Goal: Task Accomplishment & Management: Use online tool/utility

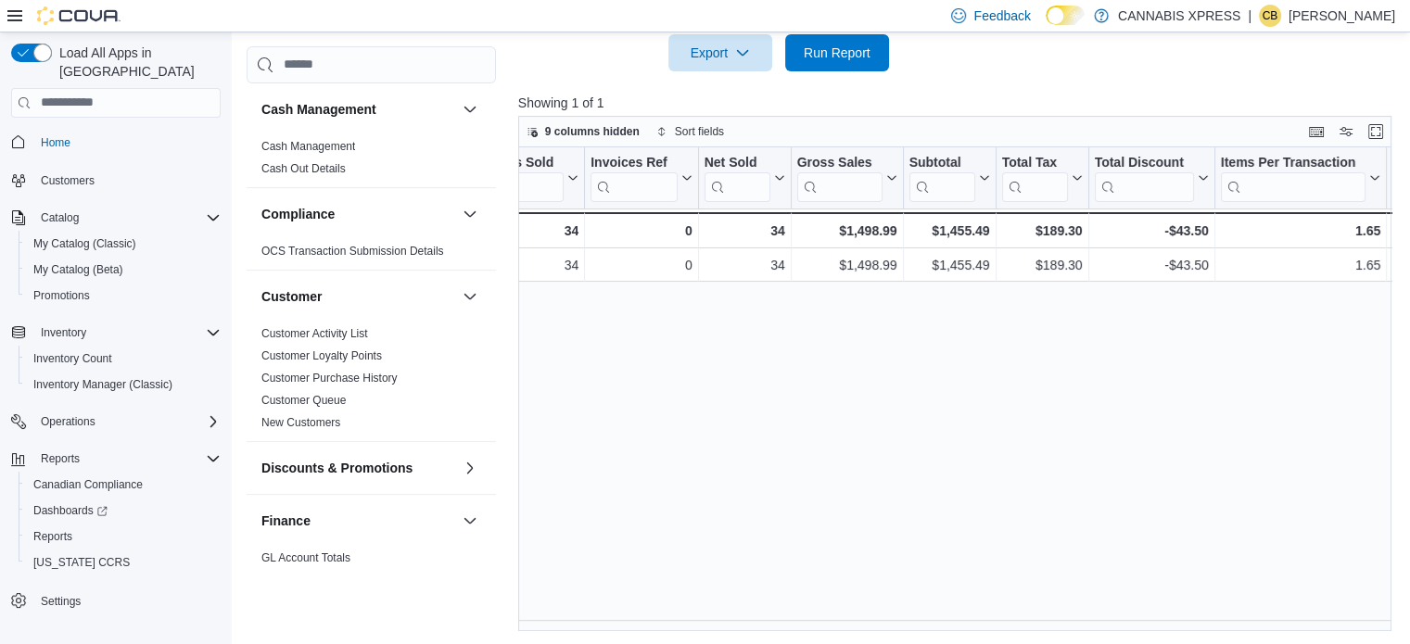
scroll to position [561, 0]
click at [695, 628] on div "Date Click to view column header actions Invoices Sold Click to view column hea…" at bounding box center [959, 389] width 883 height 485
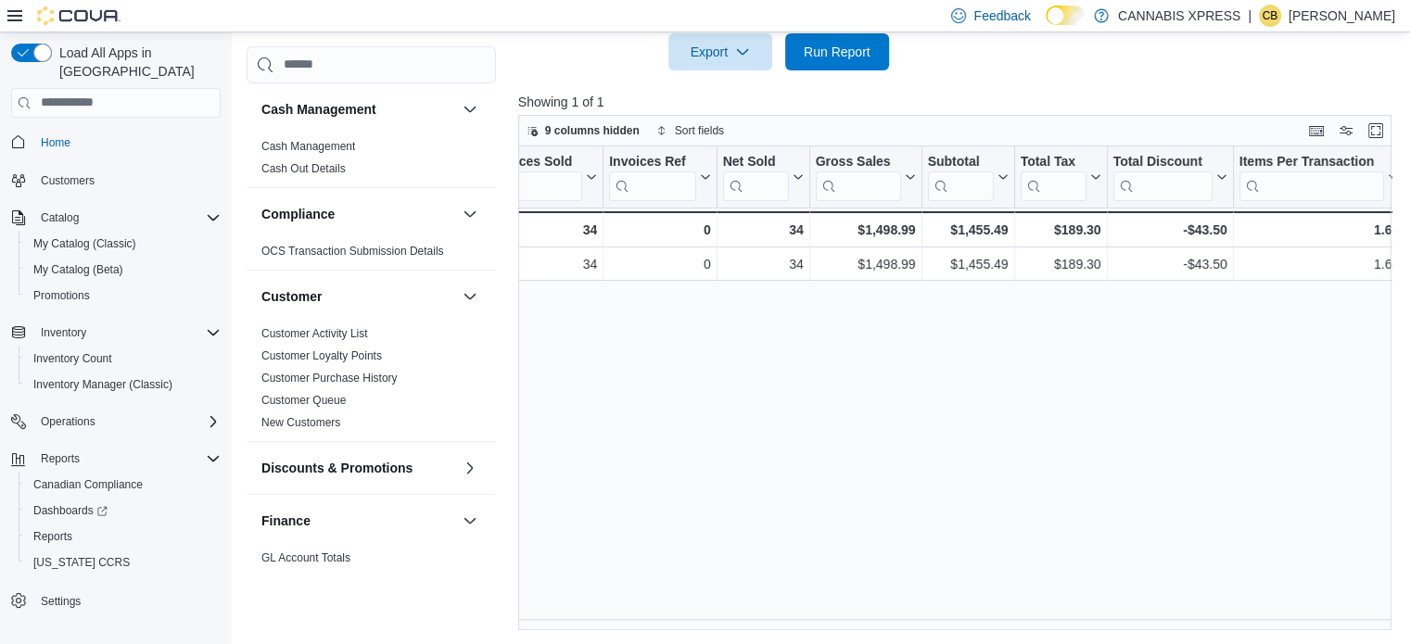
scroll to position [0, 0]
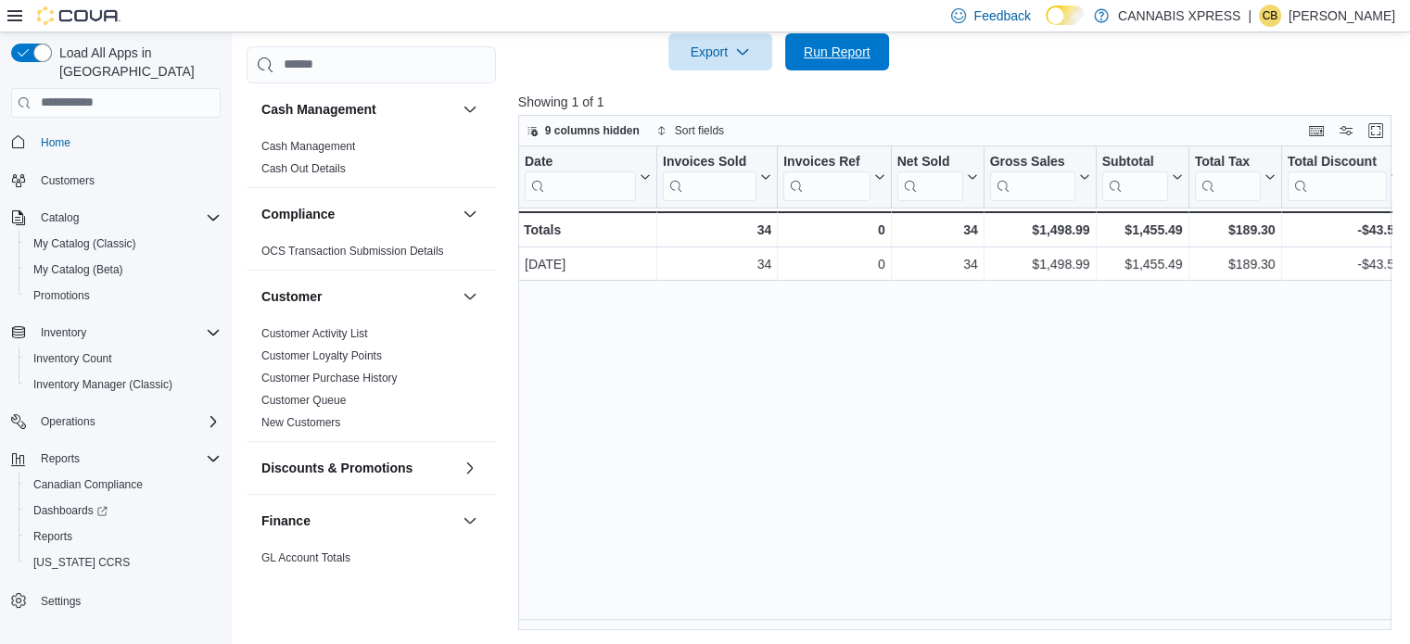
click at [824, 47] on span "Run Report" at bounding box center [837, 52] width 67 height 19
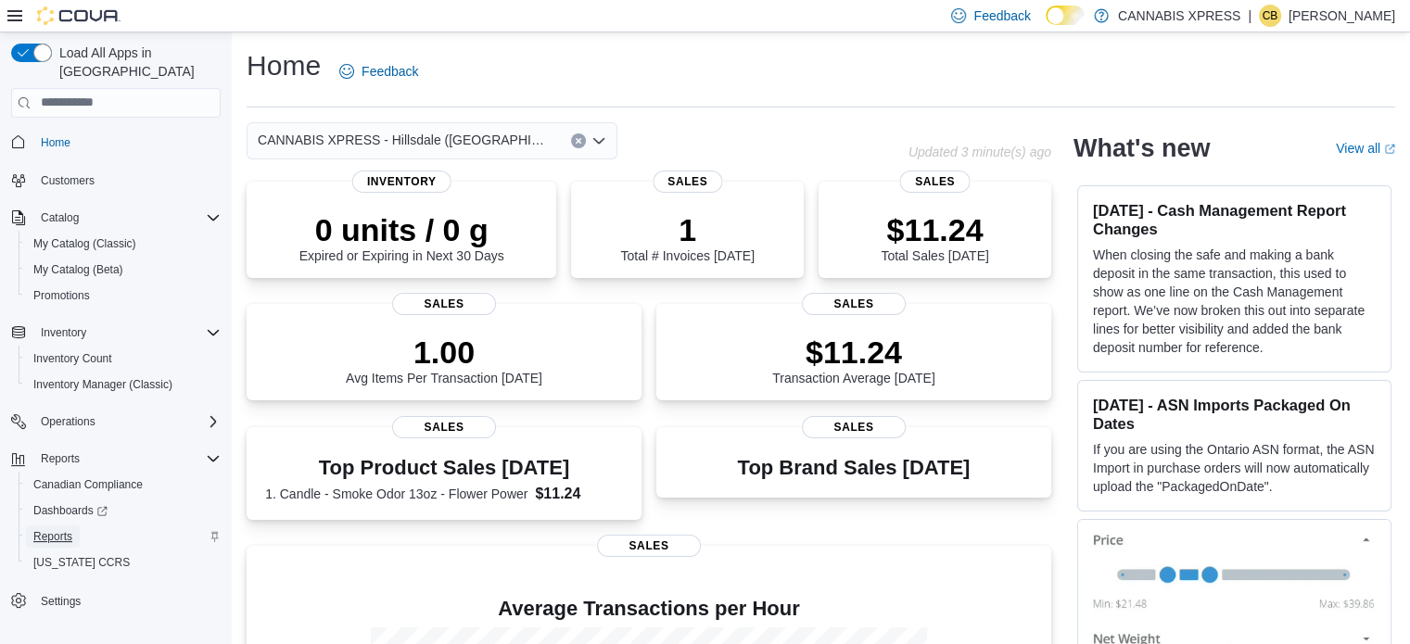
click at [45, 529] on span "Reports" at bounding box center [52, 536] width 39 height 15
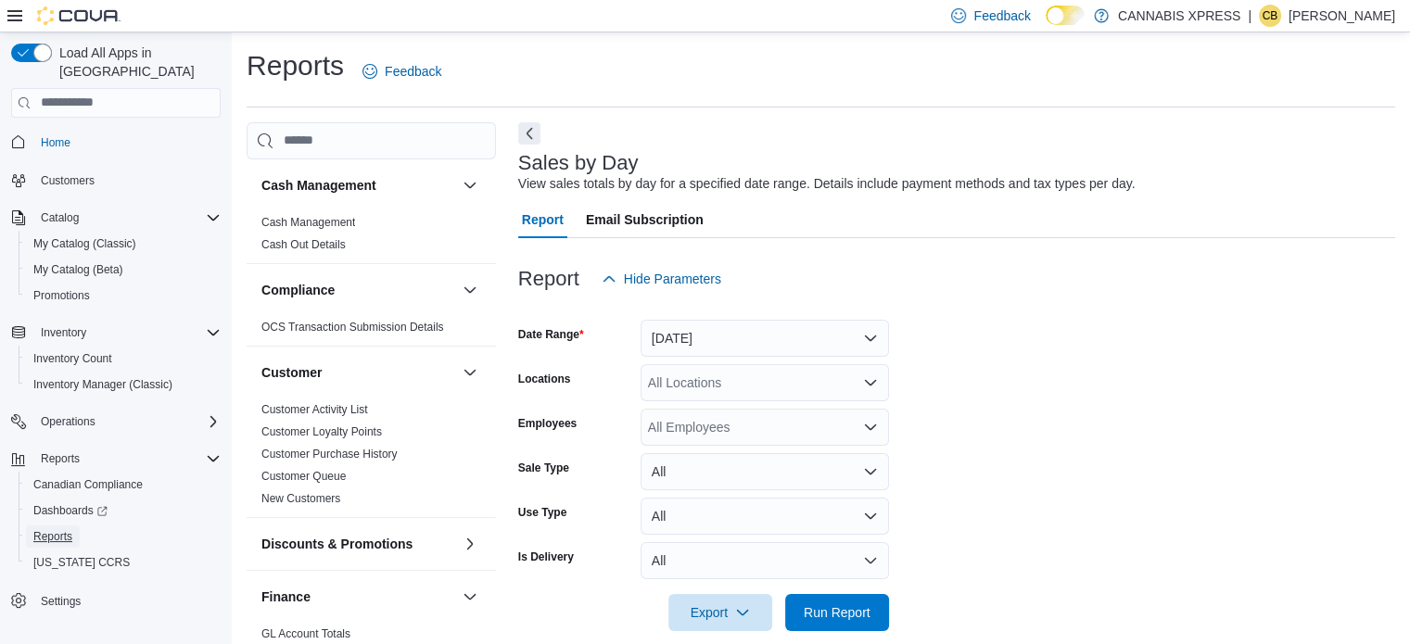
scroll to position [23, 0]
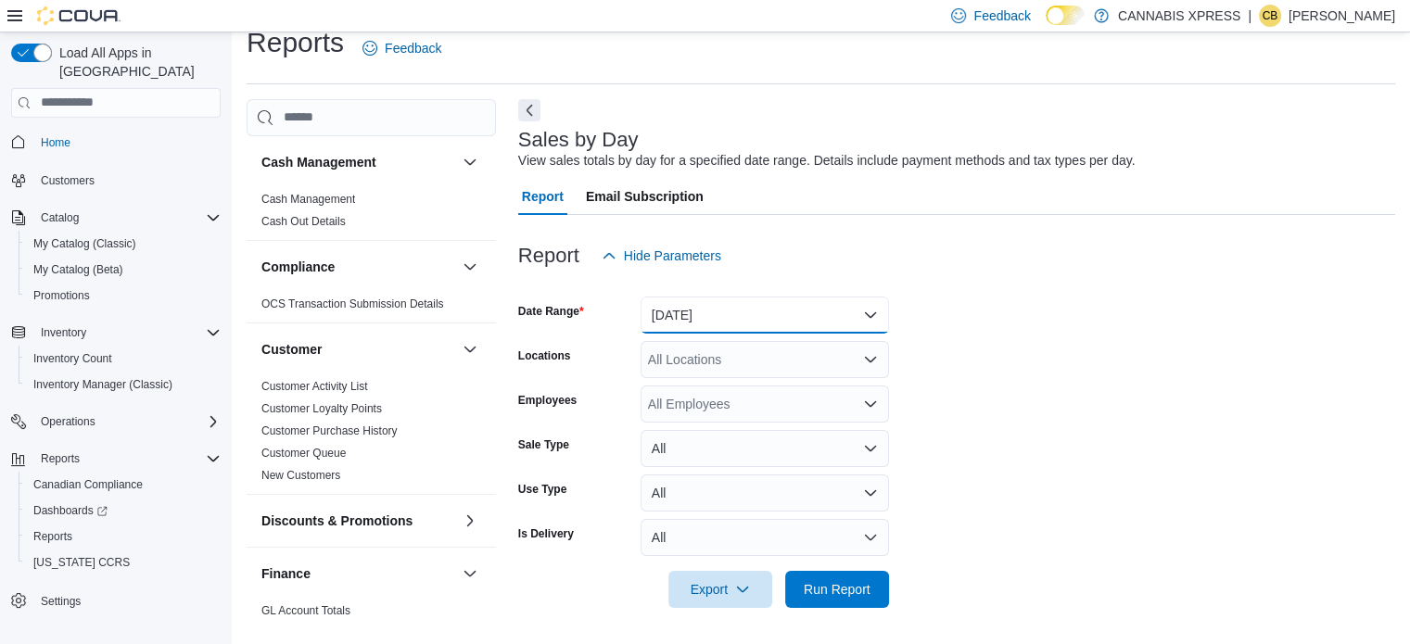
click at [695, 305] on button "[DATE]" at bounding box center [765, 315] width 249 height 37
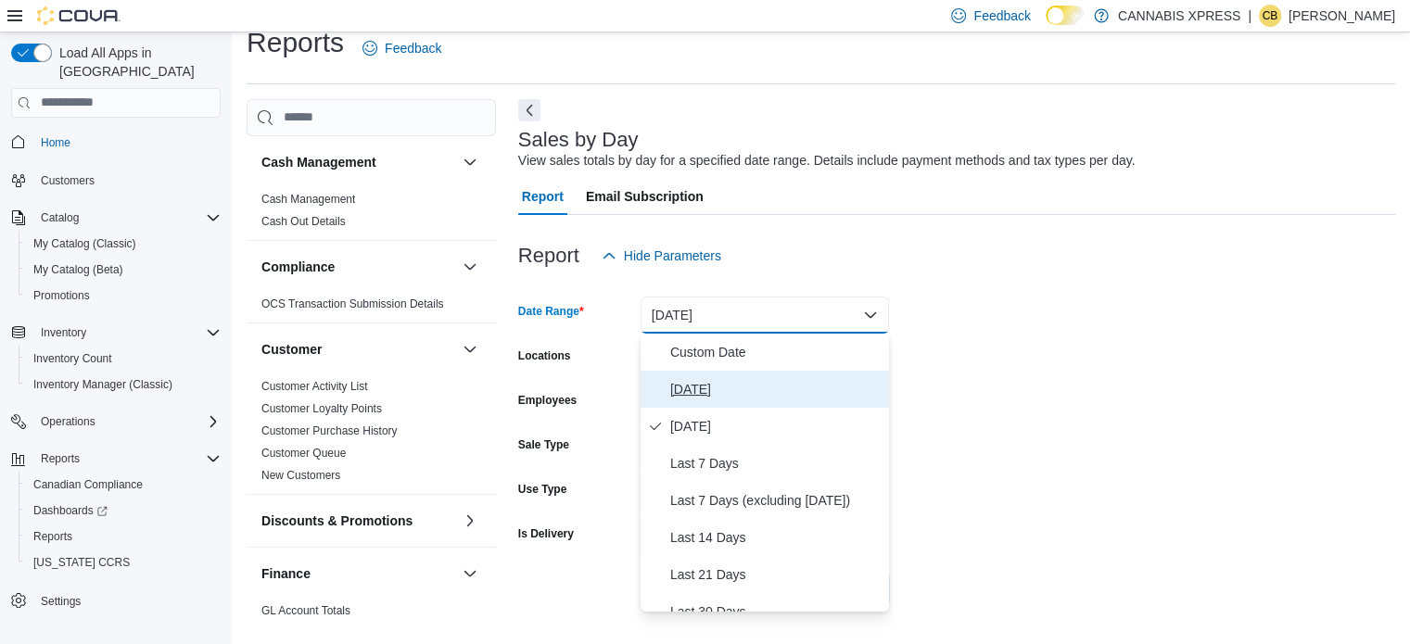
click at [686, 386] on span "[DATE]" at bounding box center [775, 389] width 211 height 22
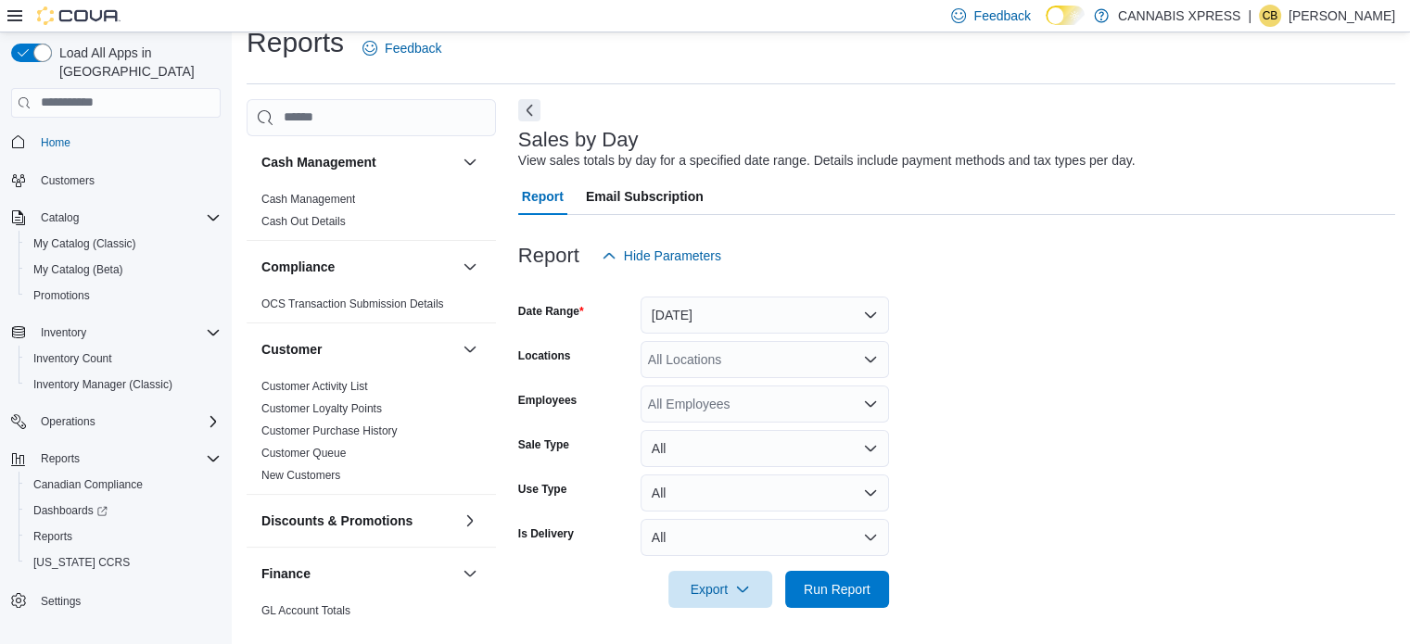
click at [695, 354] on div "All Locations" at bounding box center [765, 359] width 249 height 37
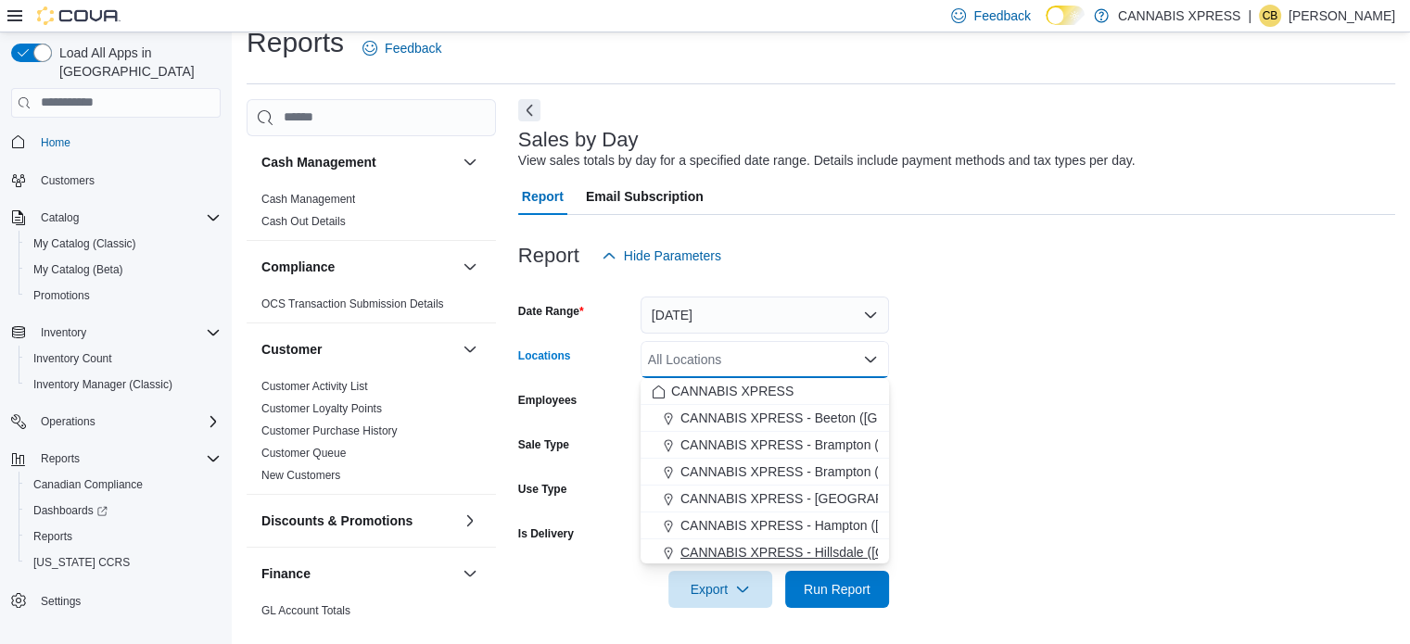
click at [796, 544] on span "CANNABIS XPRESS - Hillsdale ([GEOGRAPHIC_DATA])" at bounding box center [846, 552] width 331 height 19
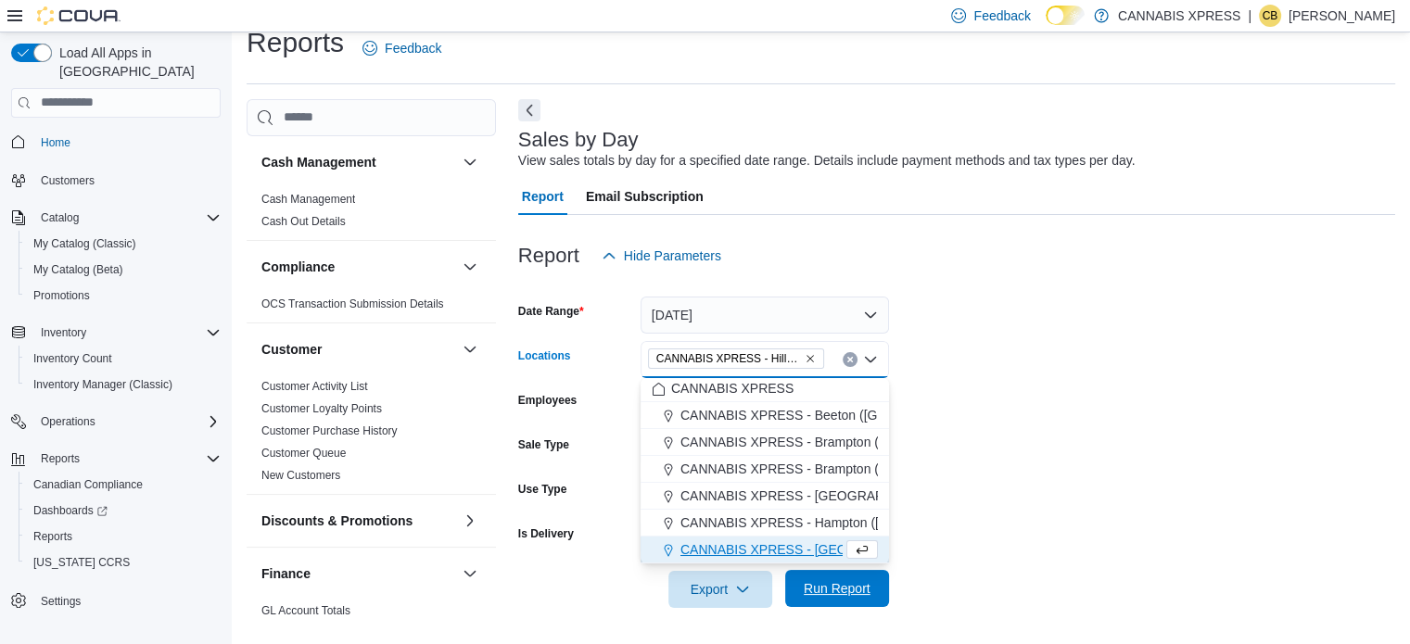
click at [857, 595] on span "Run Report" at bounding box center [837, 589] width 67 height 19
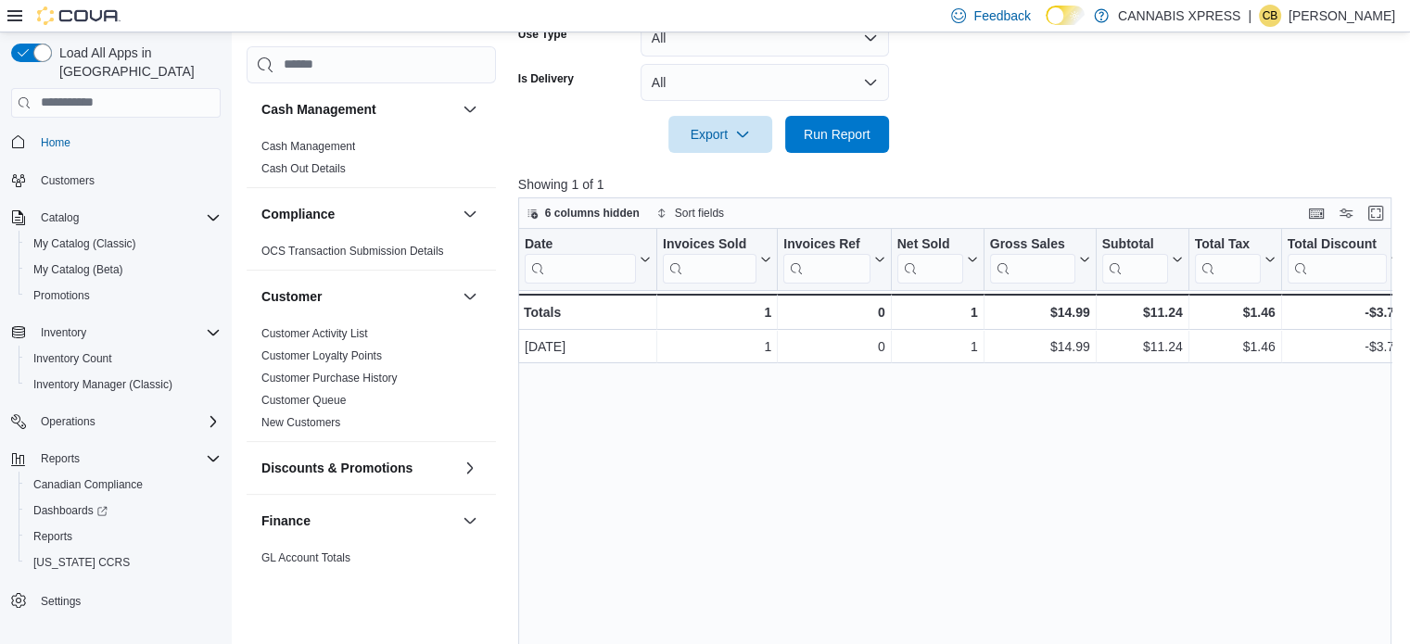
scroll to position [487, 0]
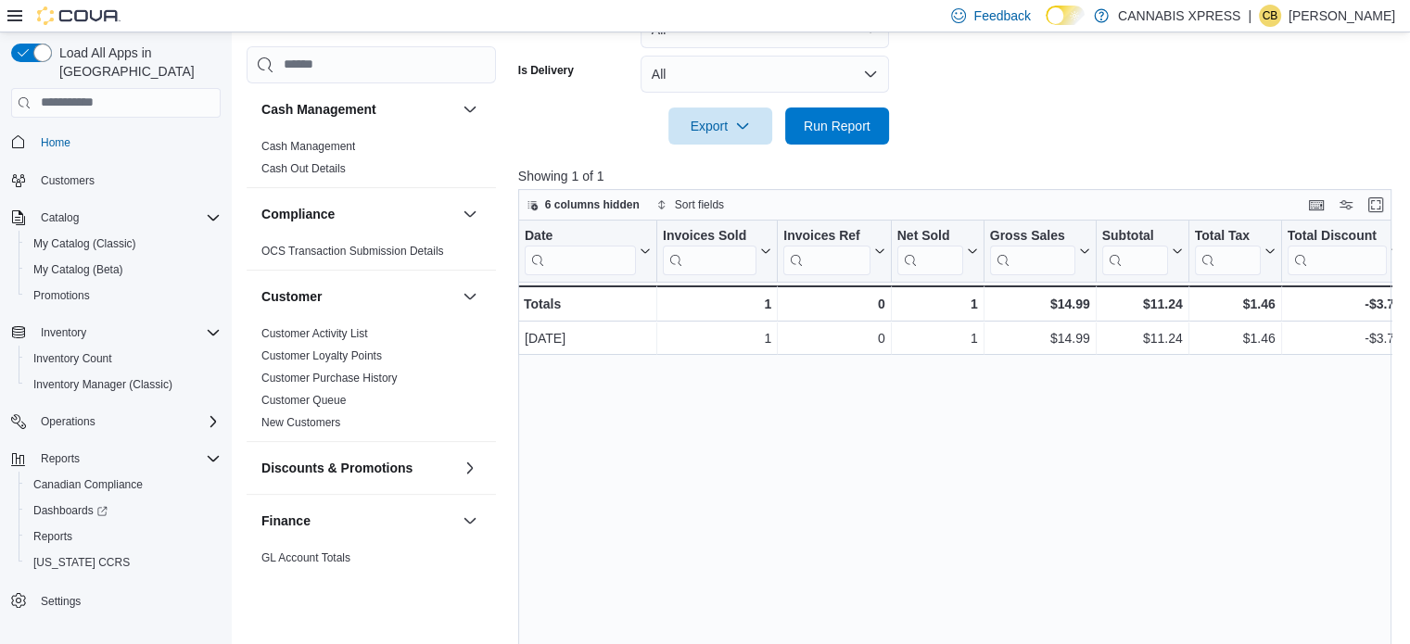
click at [931, 521] on div "Date Click to view column header actions Invoices Sold Click to view column hea…" at bounding box center [959, 463] width 883 height 485
drag, startPoint x: 858, startPoint y: 118, endPoint x: 860, endPoint y: 71, distance: 46.4
click at [858, 120] on span "Run Report" at bounding box center [837, 126] width 67 height 19
click at [609, 491] on div "Date Click to view column header actions Invoices Sold Click to view column hea…" at bounding box center [959, 463] width 883 height 485
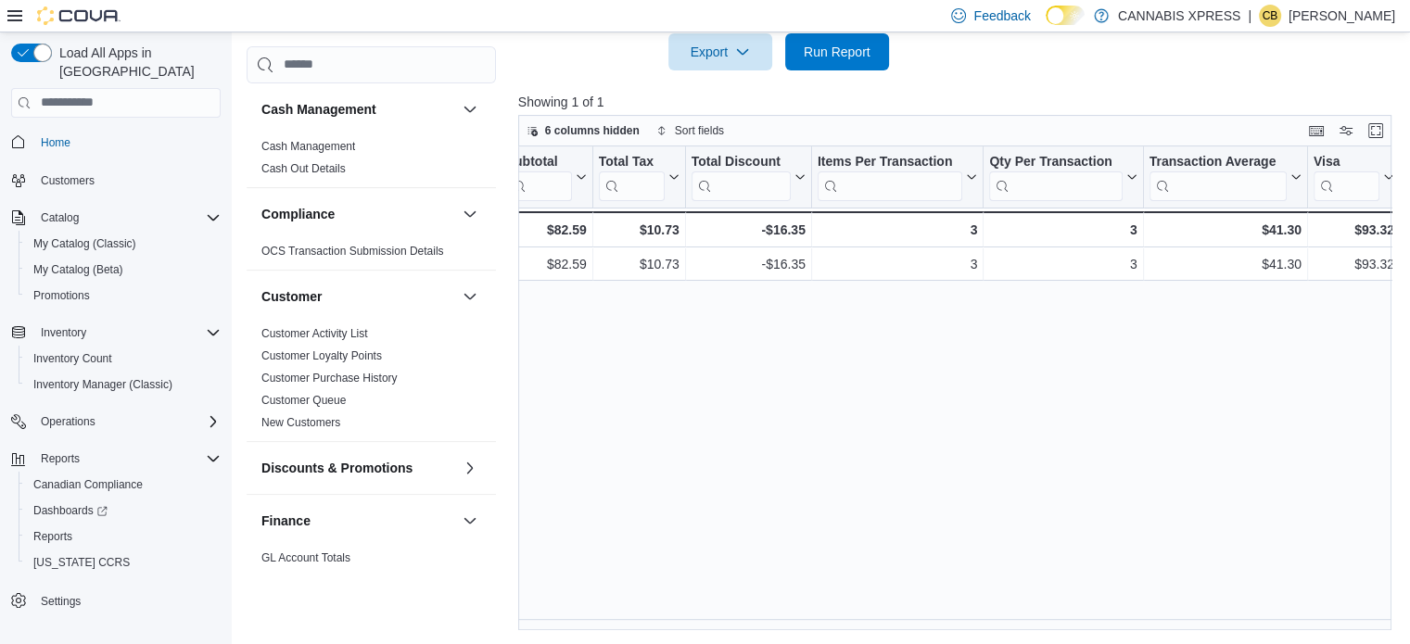
scroll to position [0, 0]
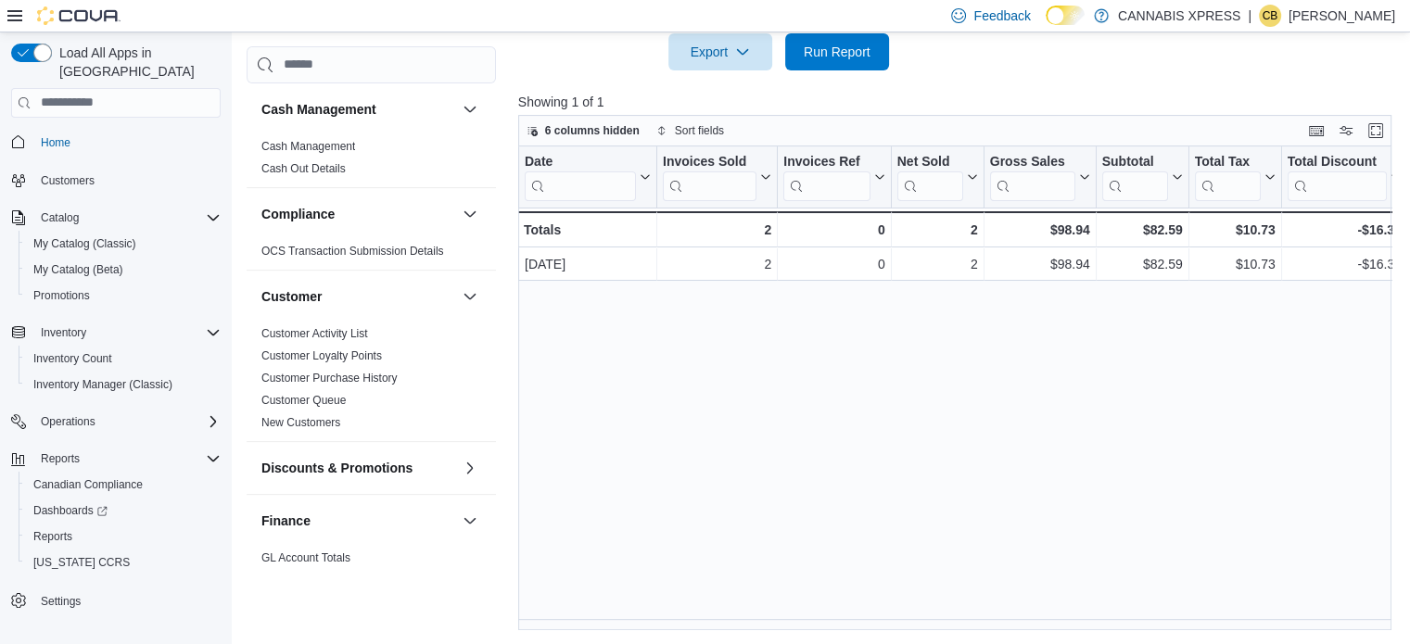
click at [601, 452] on div "Date Click to view column header actions Invoices Sold Click to view column hea…" at bounding box center [959, 389] width 883 height 485
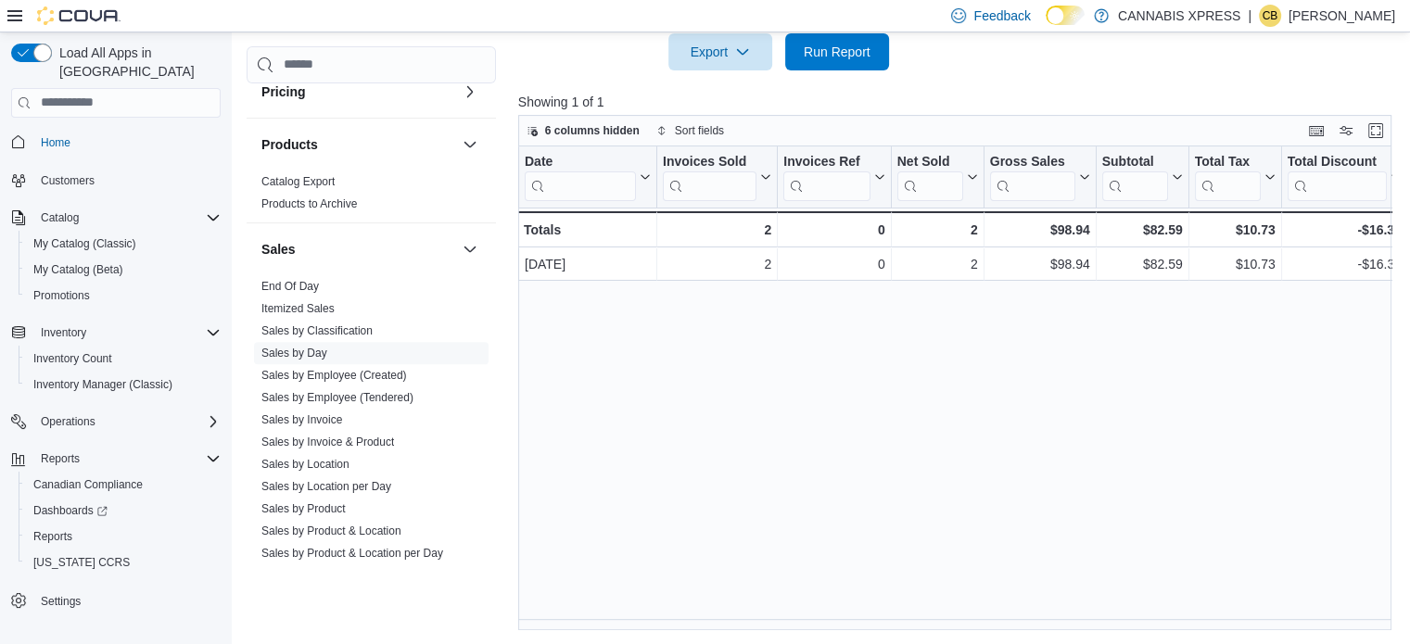
scroll to position [1020, 0]
click at [335, 386] on span "Sales by Employee (Tendered)" at bounding box center [371, 397] width 235 height 22
click at [335, 399] on link "Sales by Employee (Tendered)" at bounding box center [337, 396] width 152 height 13
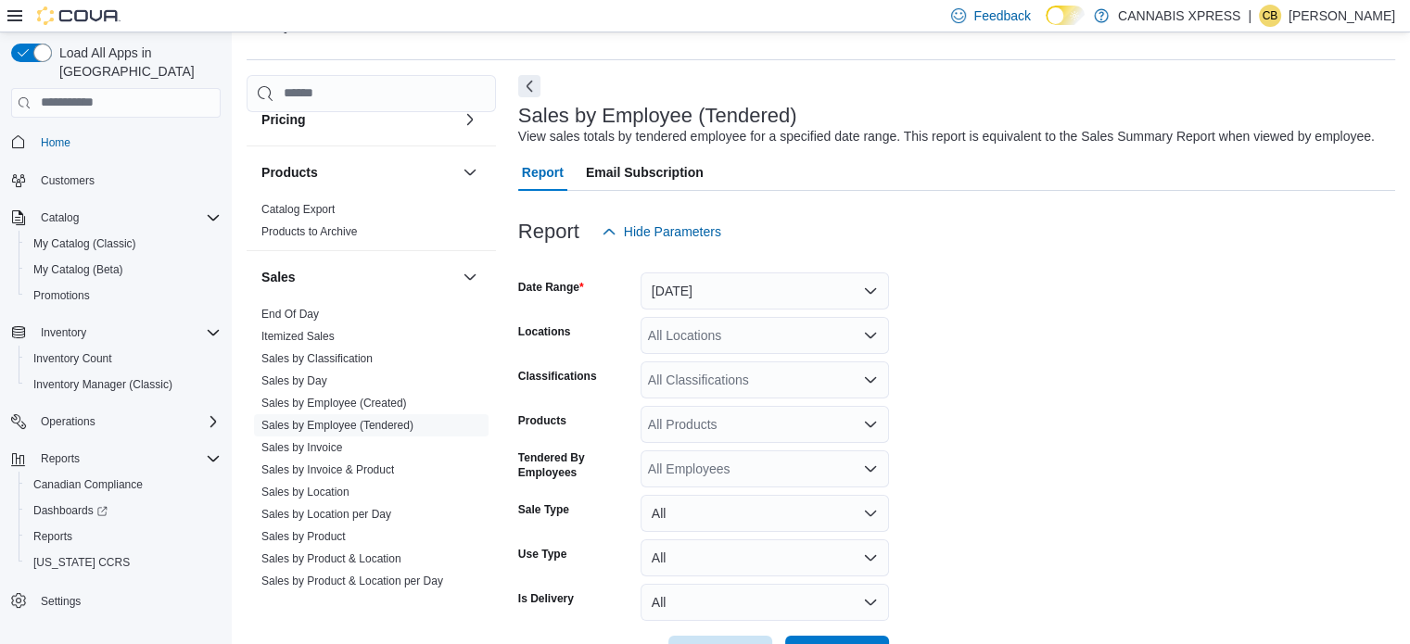
scroll to position [43, 0]
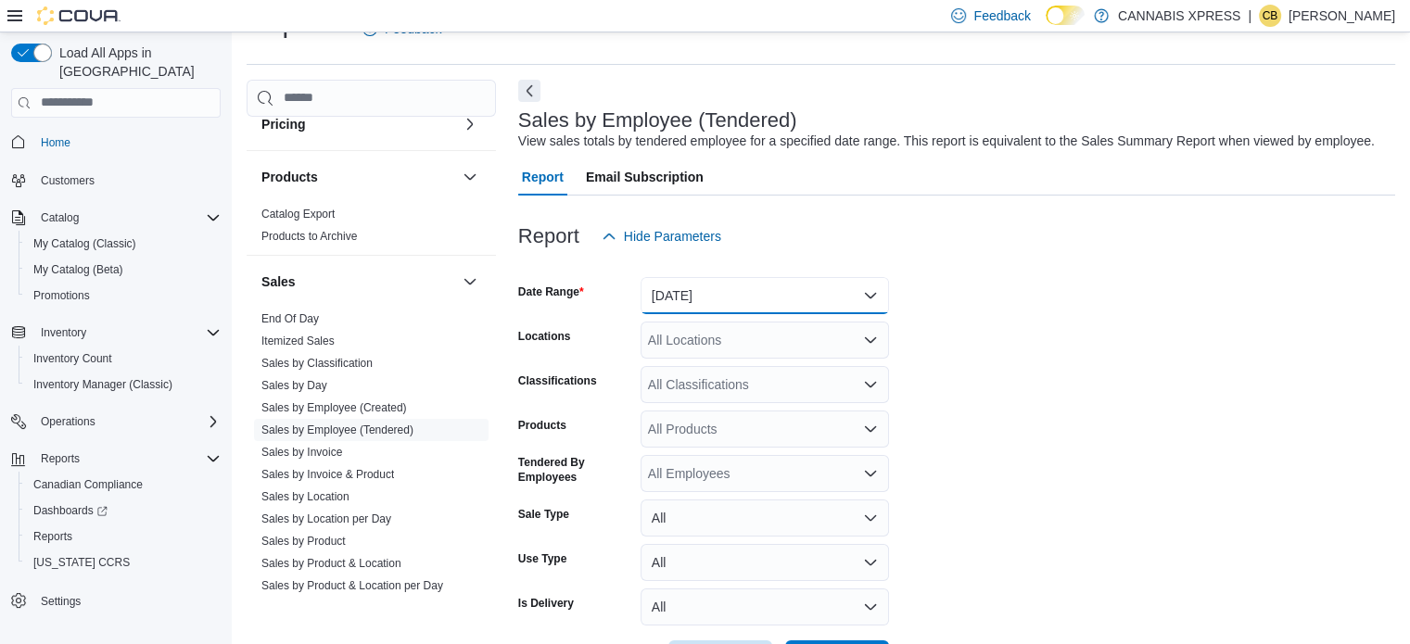
click at [742, 294] on button "[DATE]" at bounding box center [765, 295] width 249 height 37
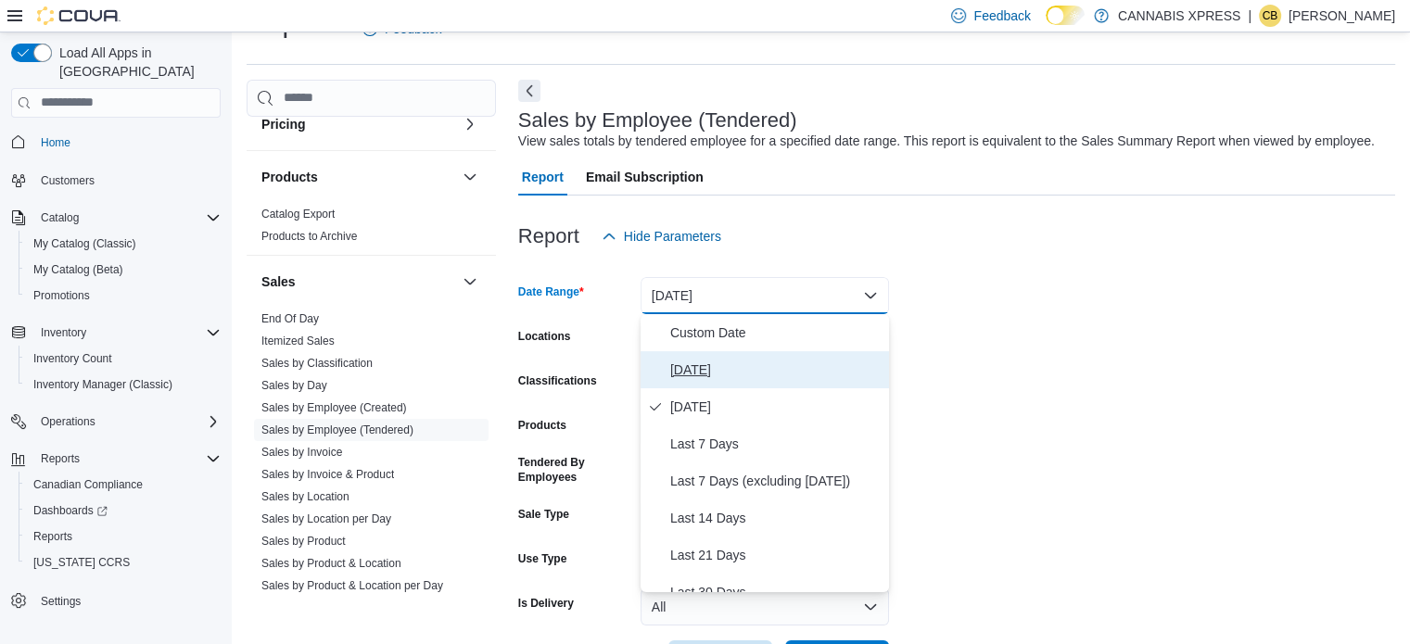
click at [695, 367] on span "[DATE]" at bounding box center [775, 370] width 211 height 22
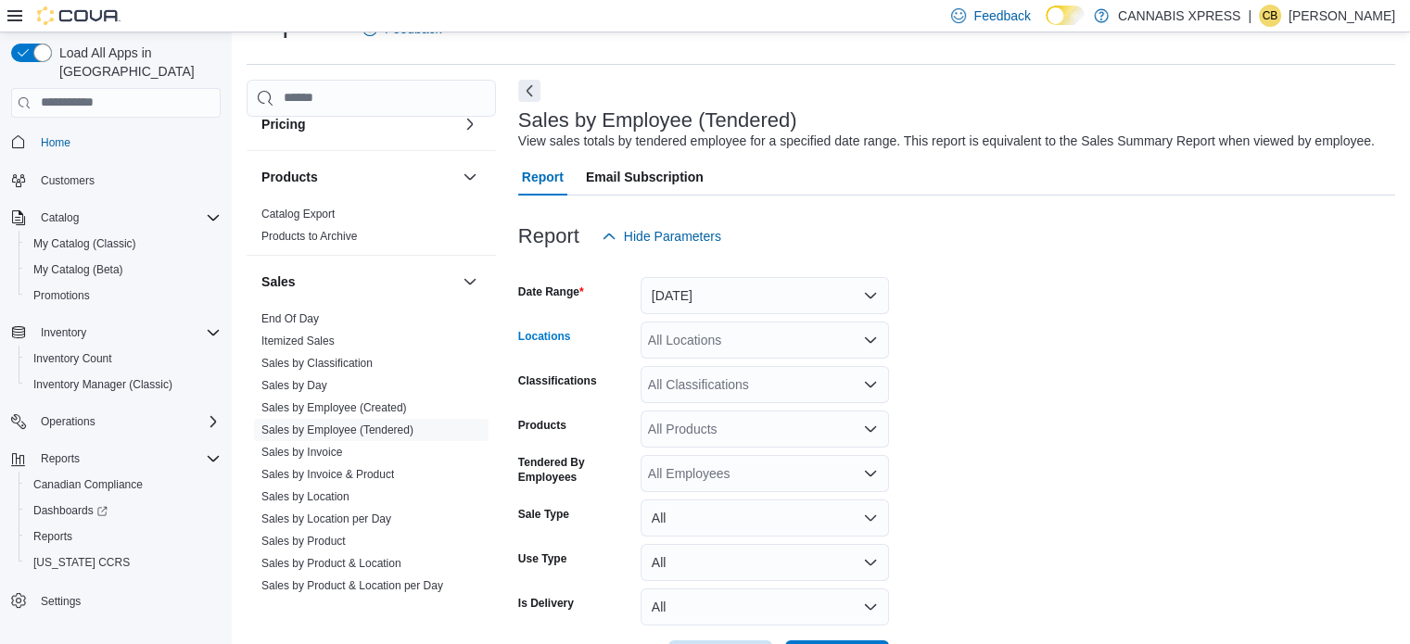
click at [703, 332] on div "All Locations" at bounding box center [765, 340] width 249 height 37
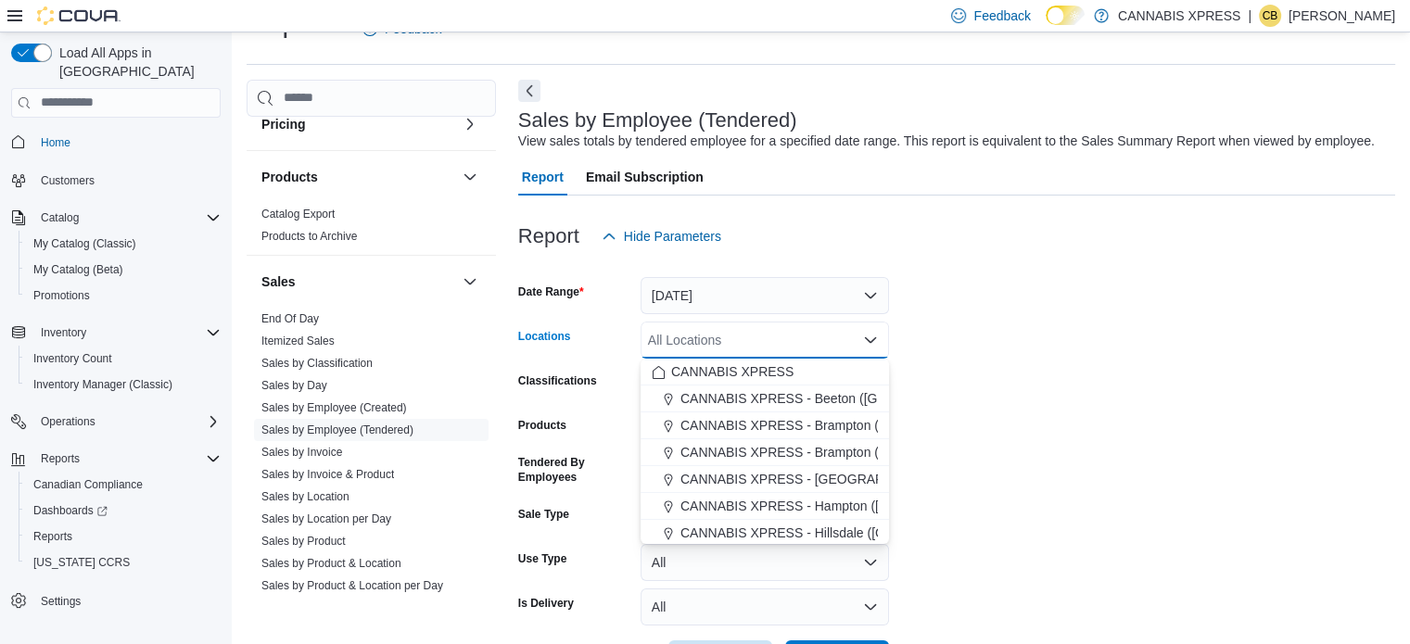
drag, startPoint x: 809, startPoint y: 530, endPoint x: 911, endPoint y: 494, distance: 109.1
click at [809, 530] on span "CANNABIS XPRESS - Hillsdale ([GEOGRAPHIC_DATA])" at bounding box center [846, 533] width 331 height 19
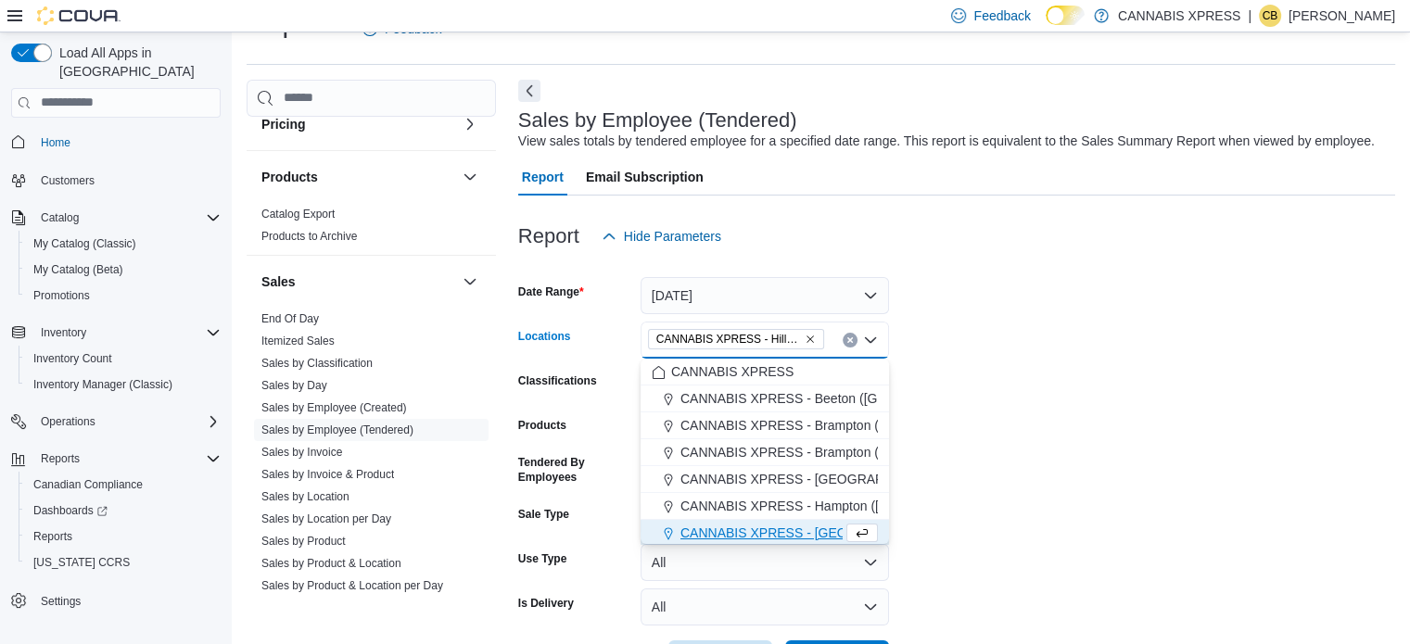
scroll to position [3, 0]
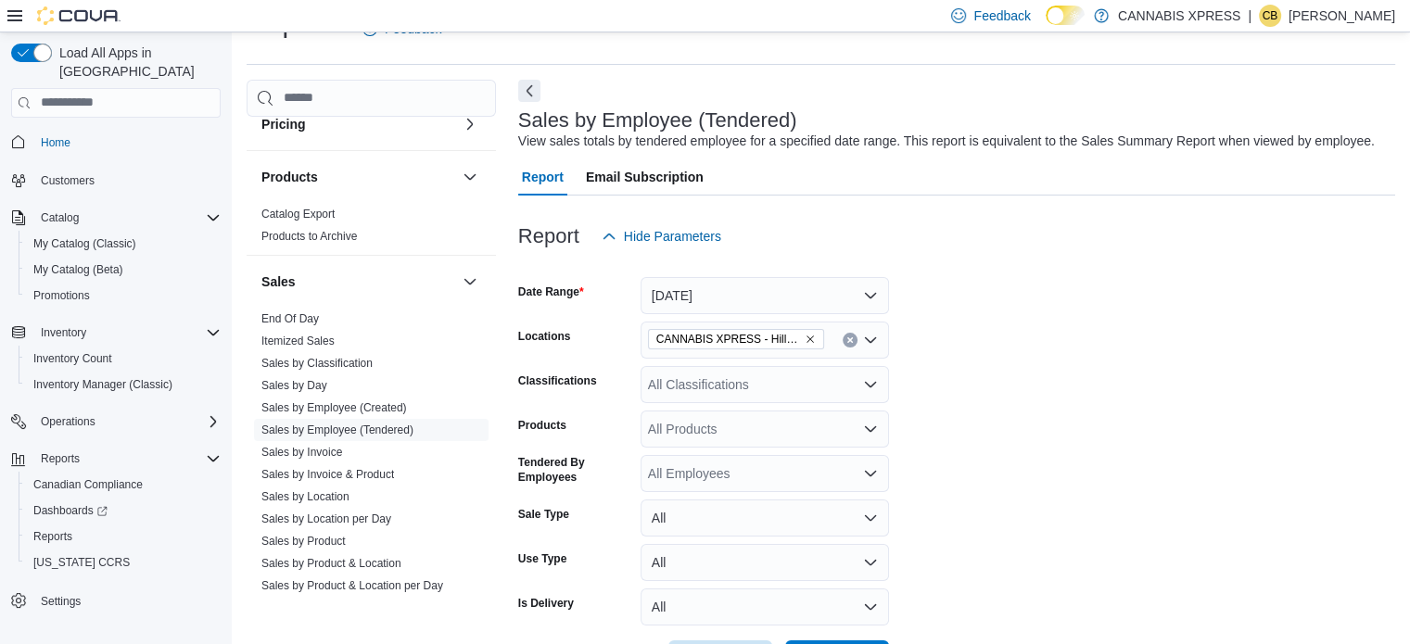
click at [916, 492] on form "Date Range [DATE] Locations CANNABIS XPRESS - [GEOGRAPHIC_DATA] ([GEOGRAPHIC_DA…" at bounding box center [956, 466] width 877 height 423
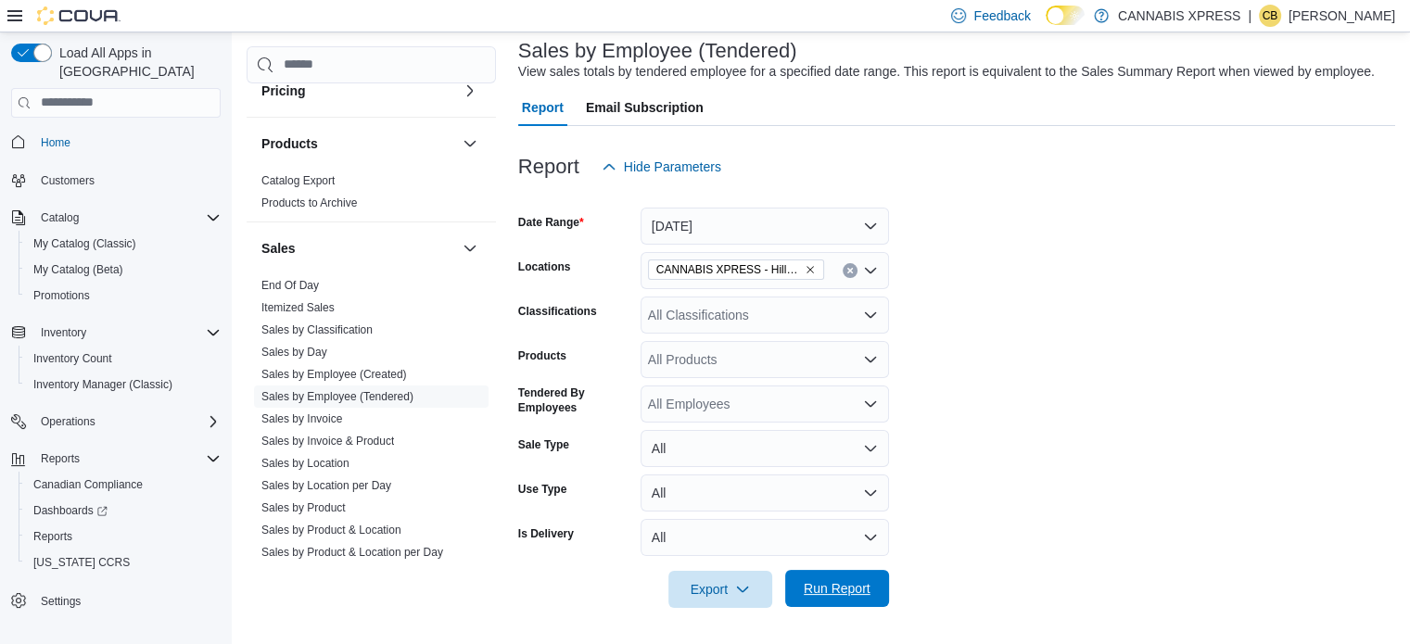
click at [860, 578] on span "Run Report" at bounding box center [837, 588] width 82 height 37
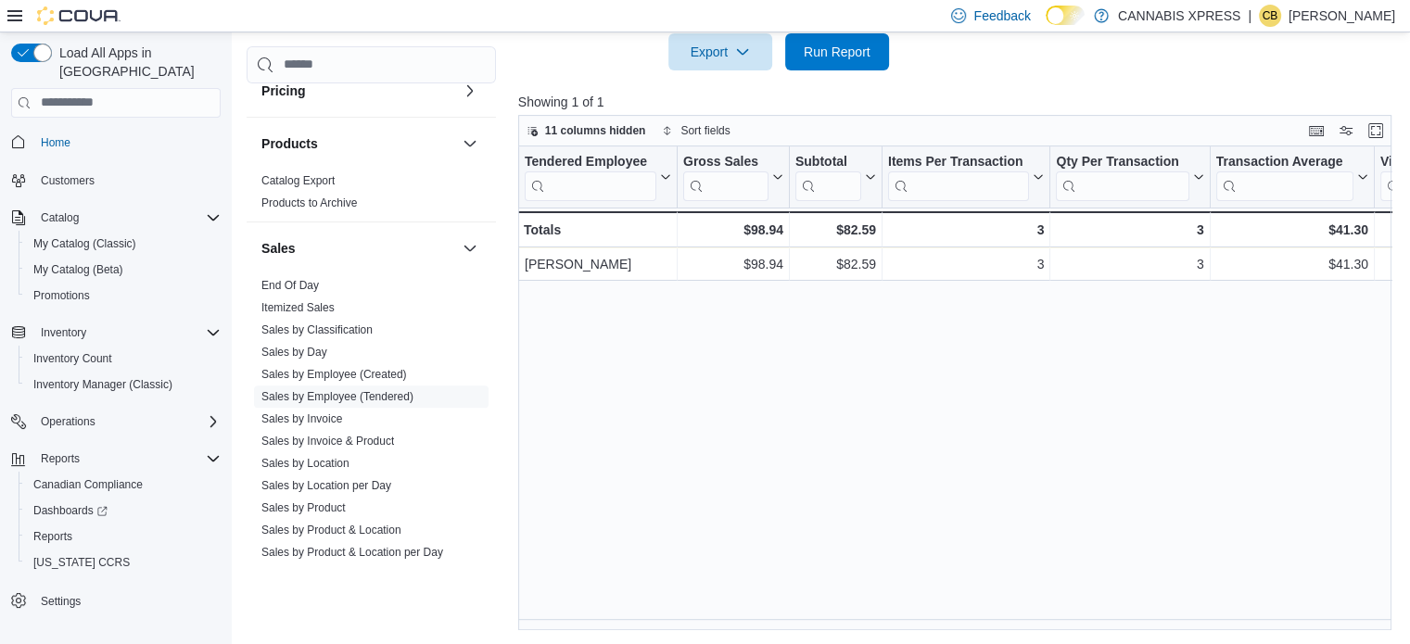
scroll to position [186, 0]
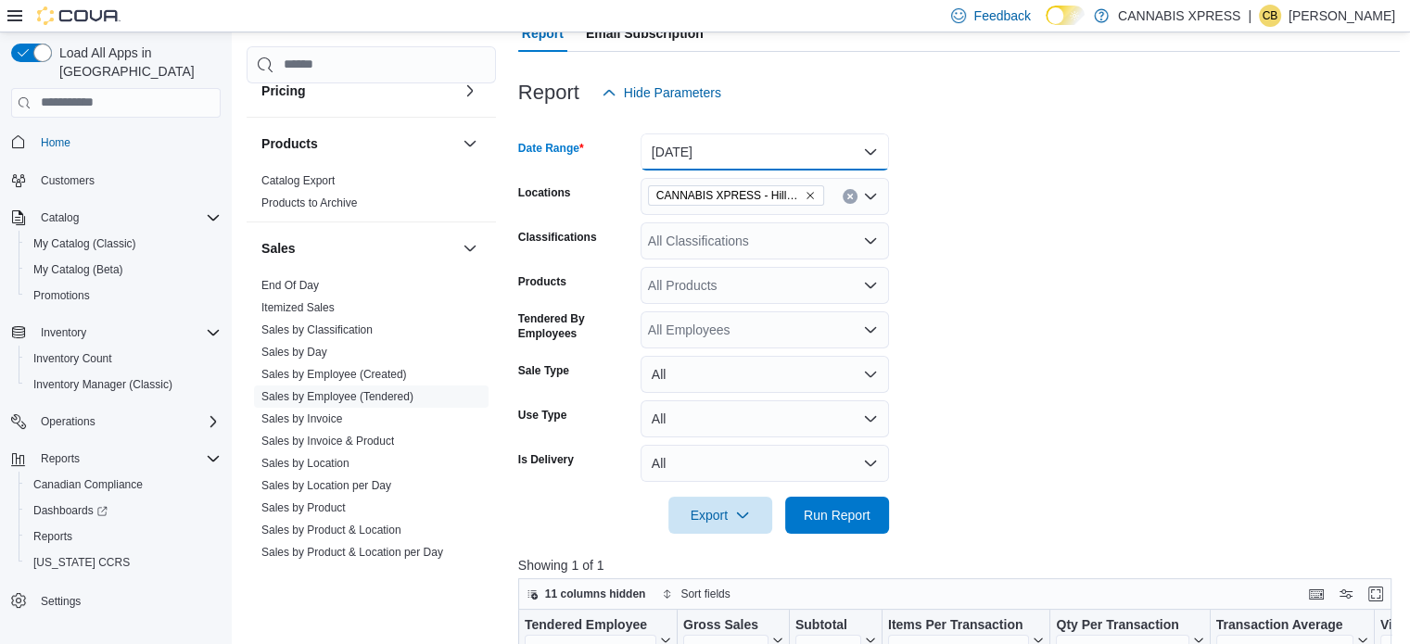
click at [729, 162] on button "[DATE]" at bounding box center [765, 152] width 249 height 37
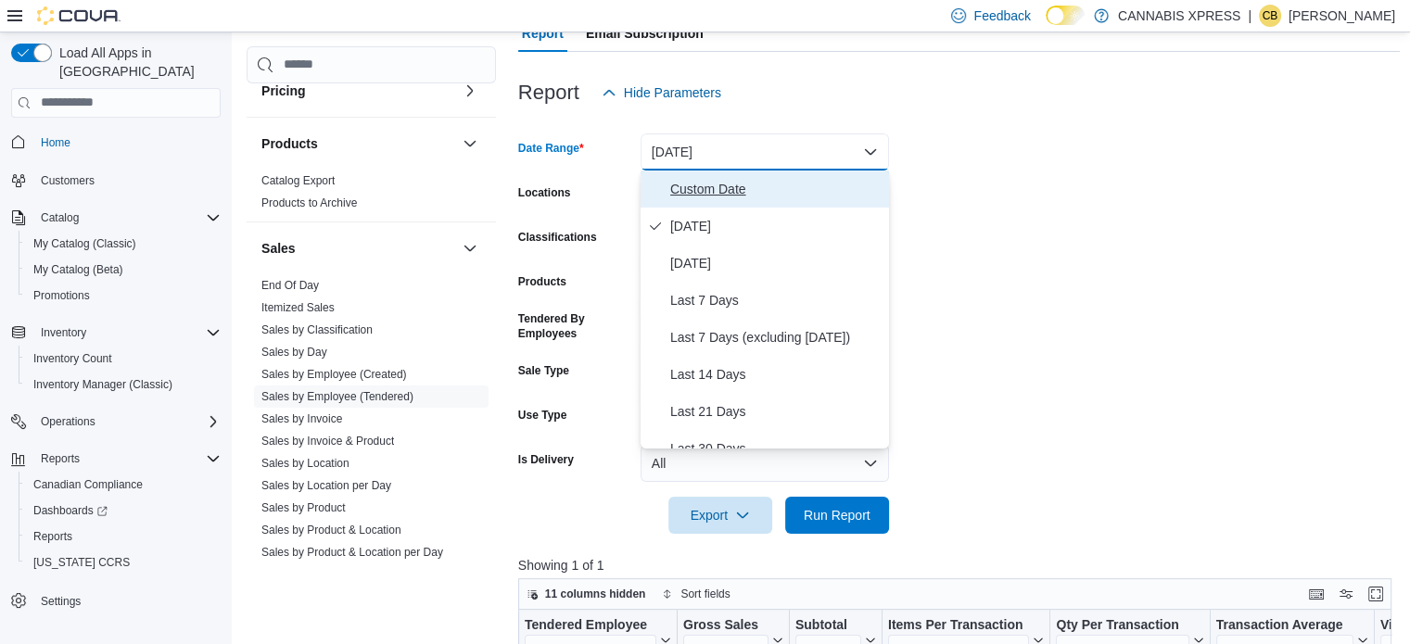
click at [722, 184] on span "Custom Date" at bounding box center [775, 189] width 211 height 22
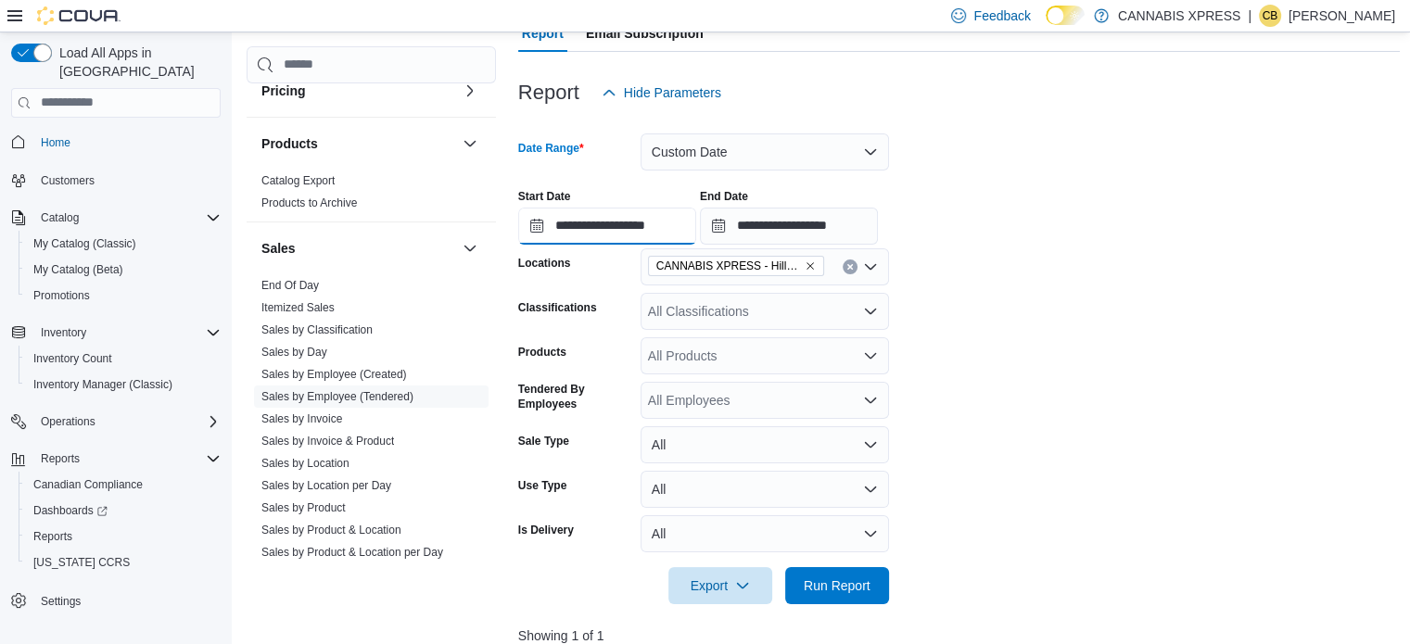
click at [595, 211] on input "**********" at bounding box center [607, 226] width 178 height 37
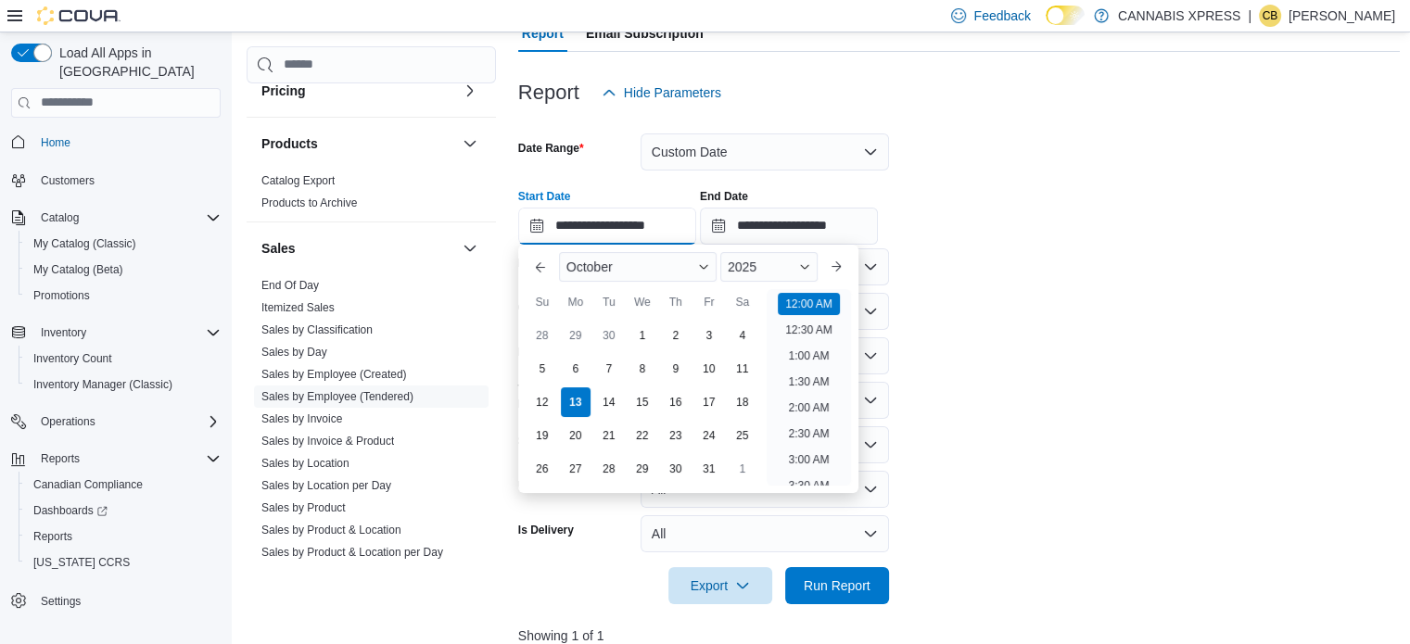
scroll to position [57, 0]
click at [582, 368] on div "6" at bounding box center [575, 368] width 32 height 32
type input "**********"
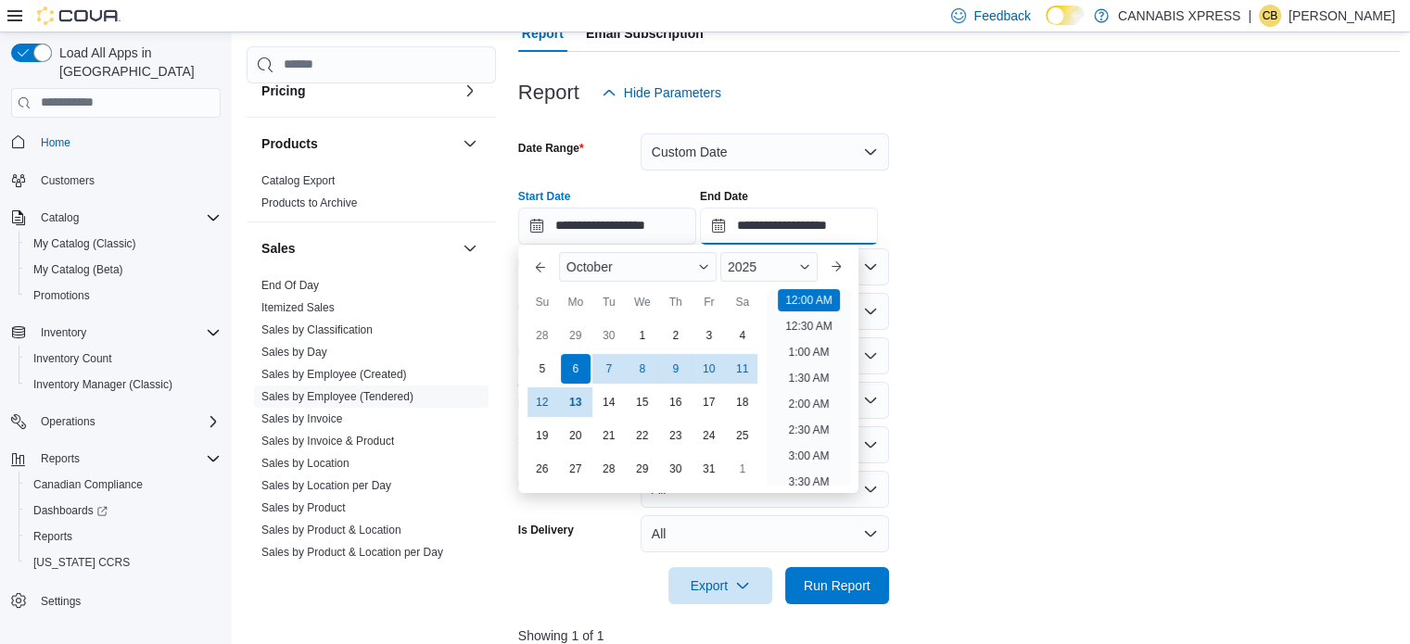
click at [782, 217] on input "**********" at bounding box center [789, 226] width 178 height 37
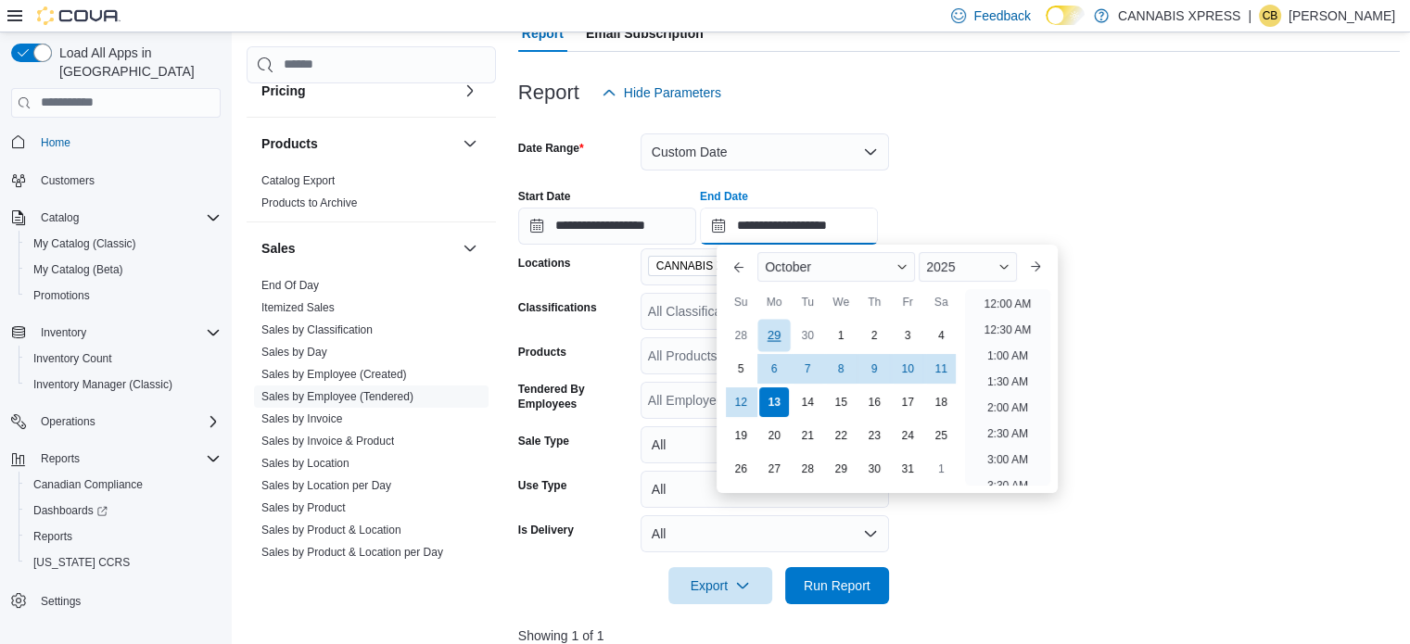
scroll to position [1053, 0]
click at [746, 402] on div "12" at bounding box center [741, 402] width 32 height 32
type input "**********"
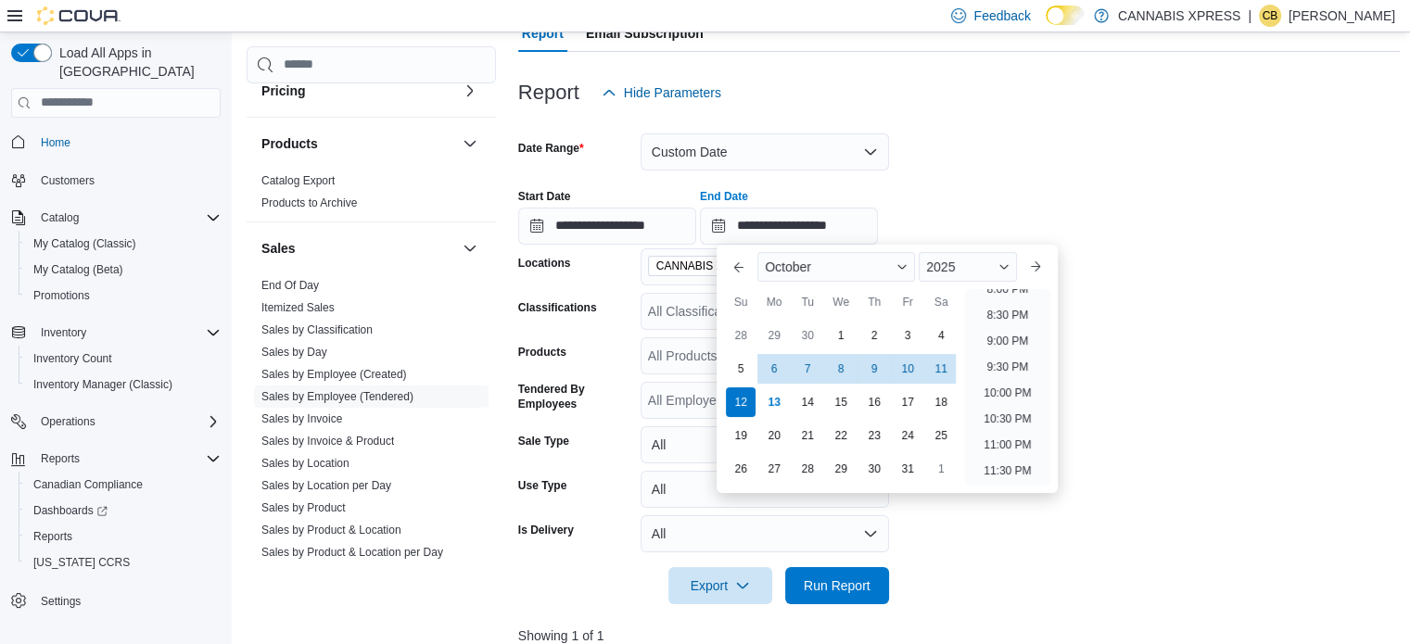
click at [1205, 210] on div "**********" at bounding box center [959, 209] width 883 height 70
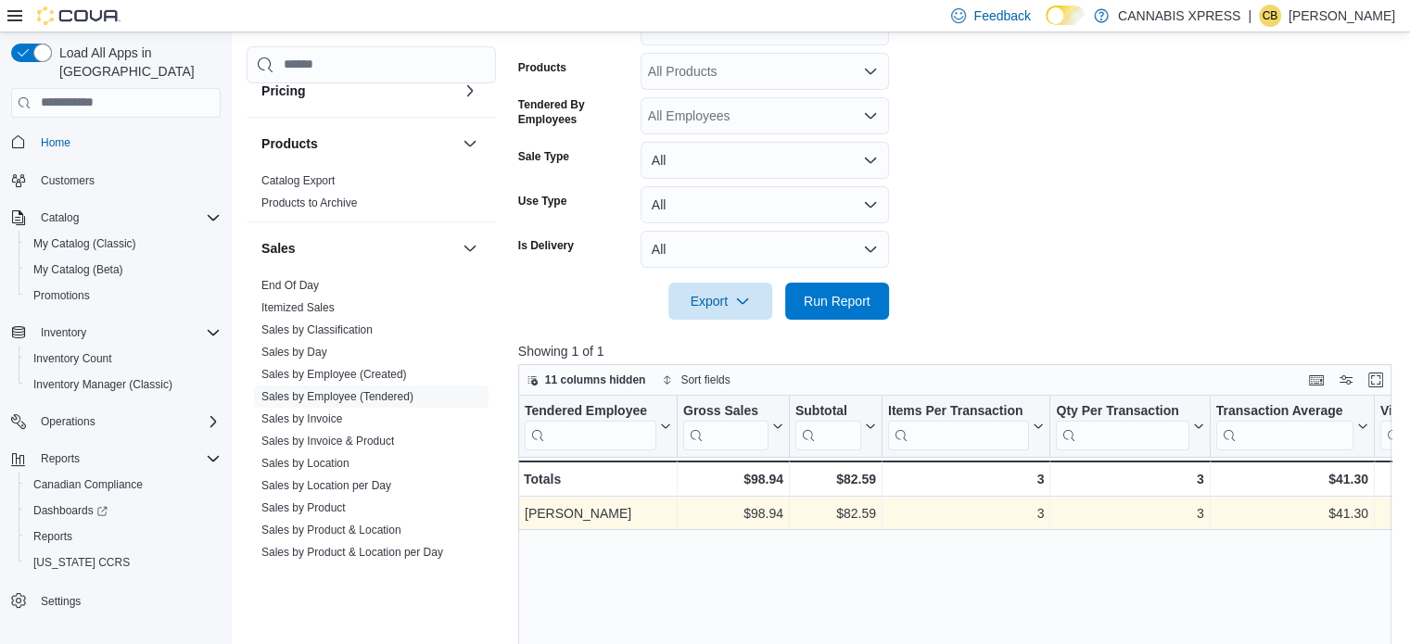
scroll to position [557, 0]
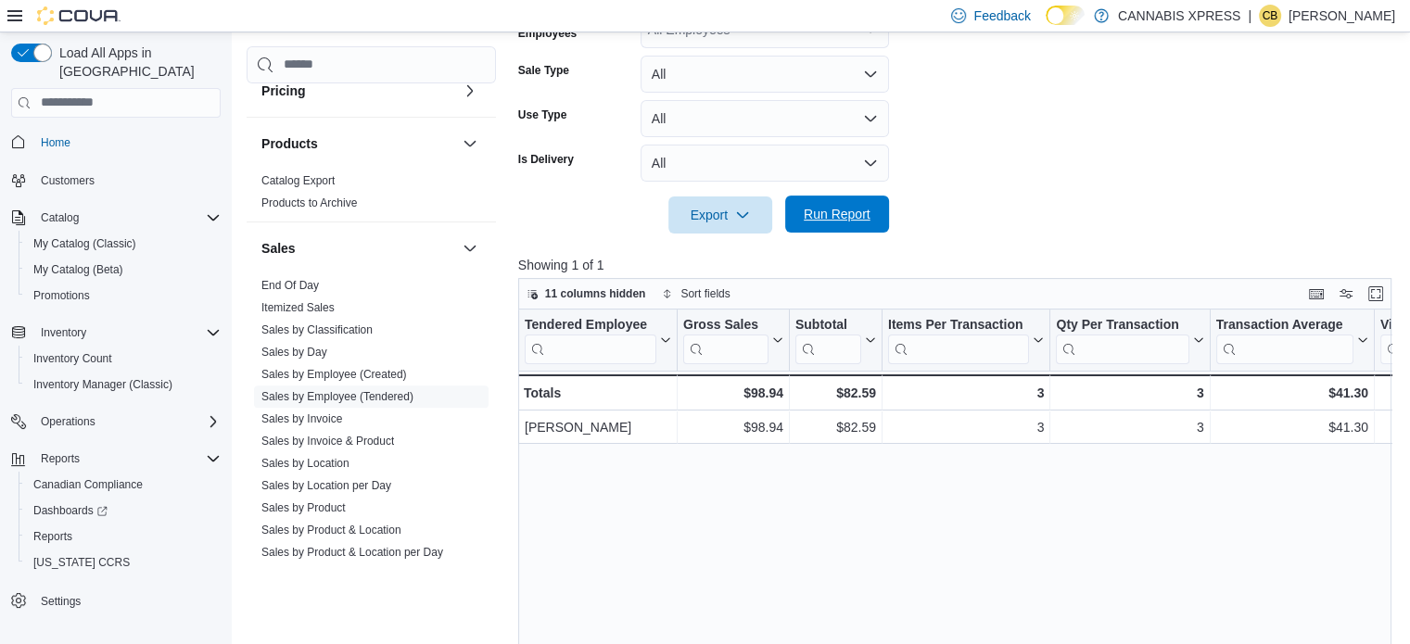
click at [860, 215] on span "Run Report" at bounding box center [837, 214] width 67 height 19
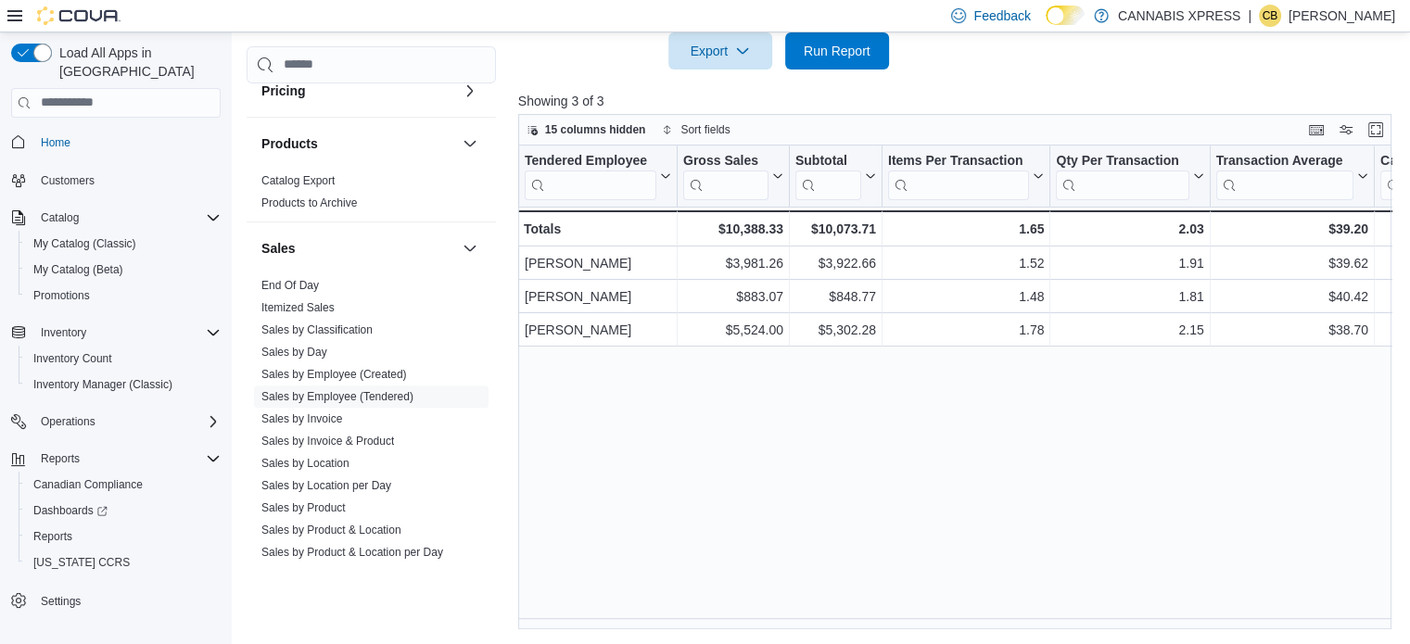
scroll to position [720, 0]
click at [321, 408] on span "Sales by Invoice" at bounding box center [371, 419] width 235 height 22
click at [321, 418] on link "Sales by Invoice" at bounding box center [301, 419] width 81 height 13
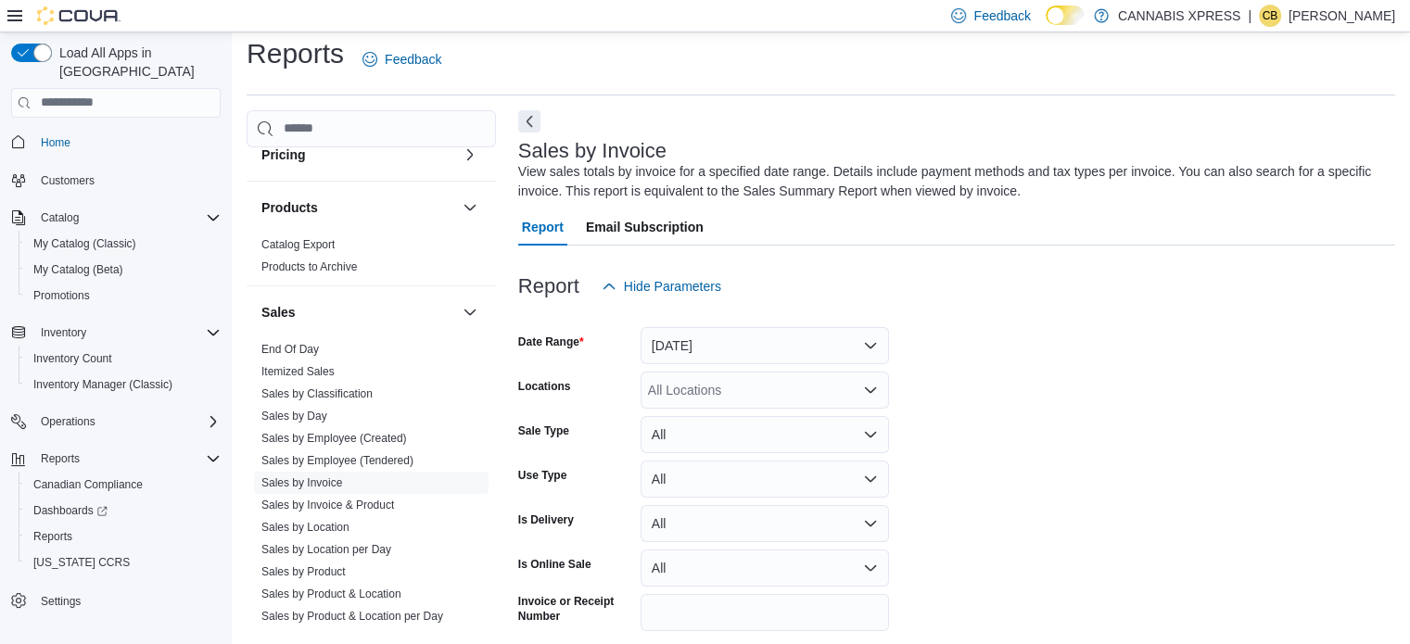
scroll to position [62, 0]
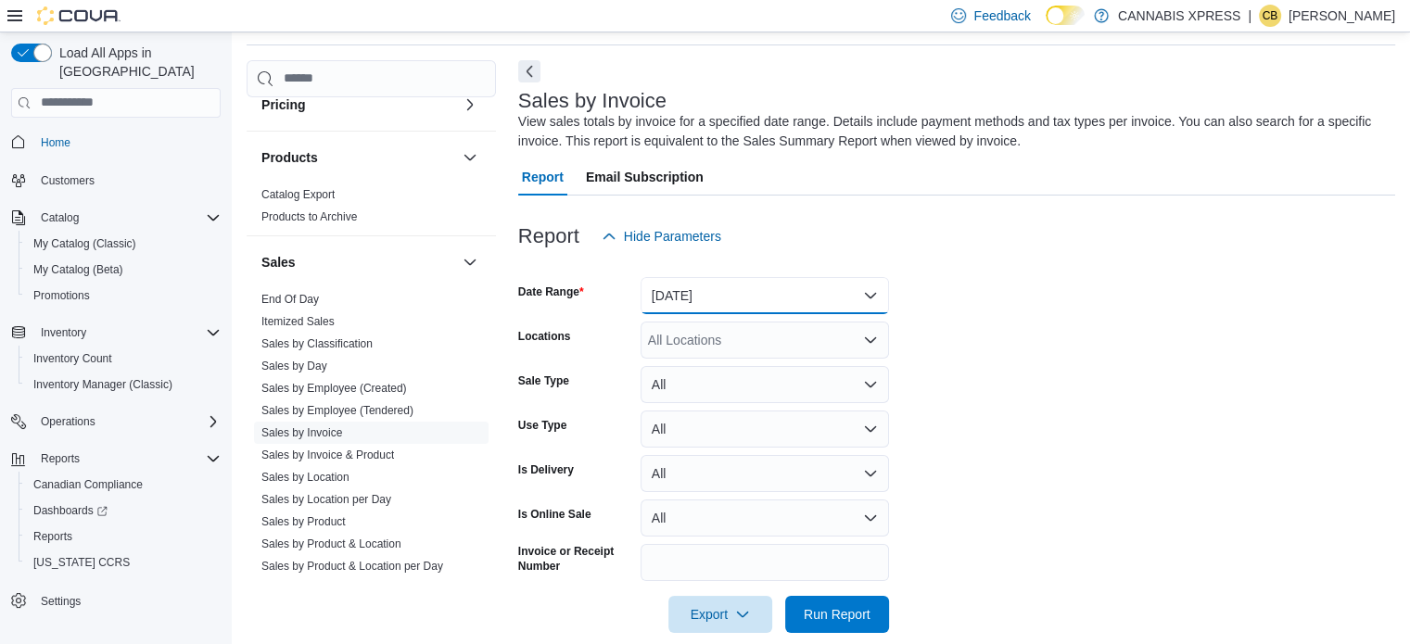
click at [716, 293] on button "[DATE]" at bounding box center [765, 295] width 249 height 37
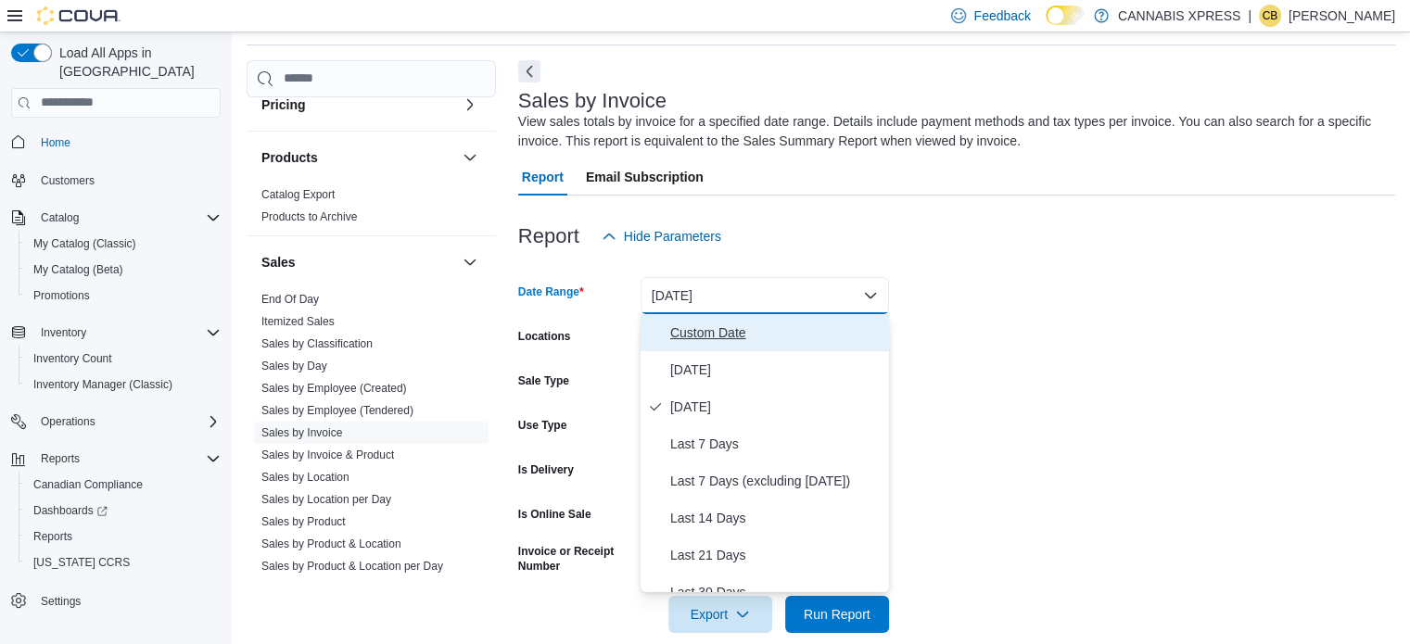
click at [695, 336] on span "Custom Date" at bounding box center [775, 333] width 211 height 22
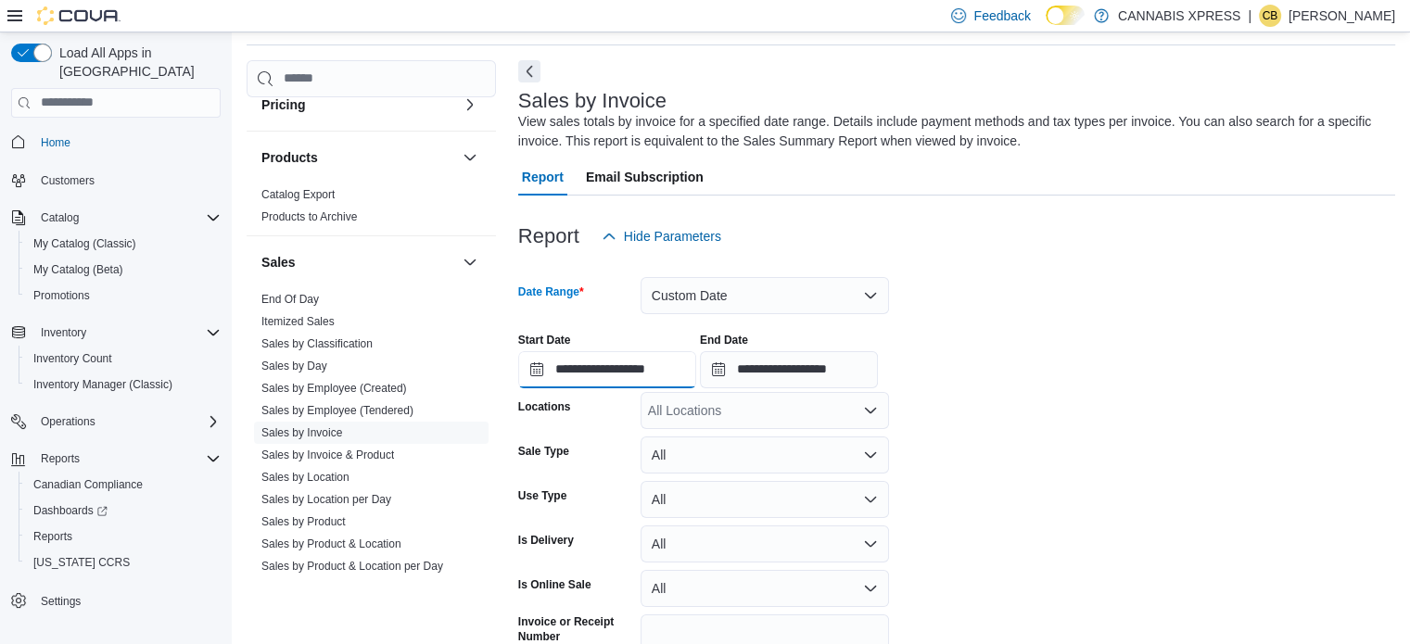
click at [655, 363] on input "**********" at bounding box center [607, 369] width 178 height 37
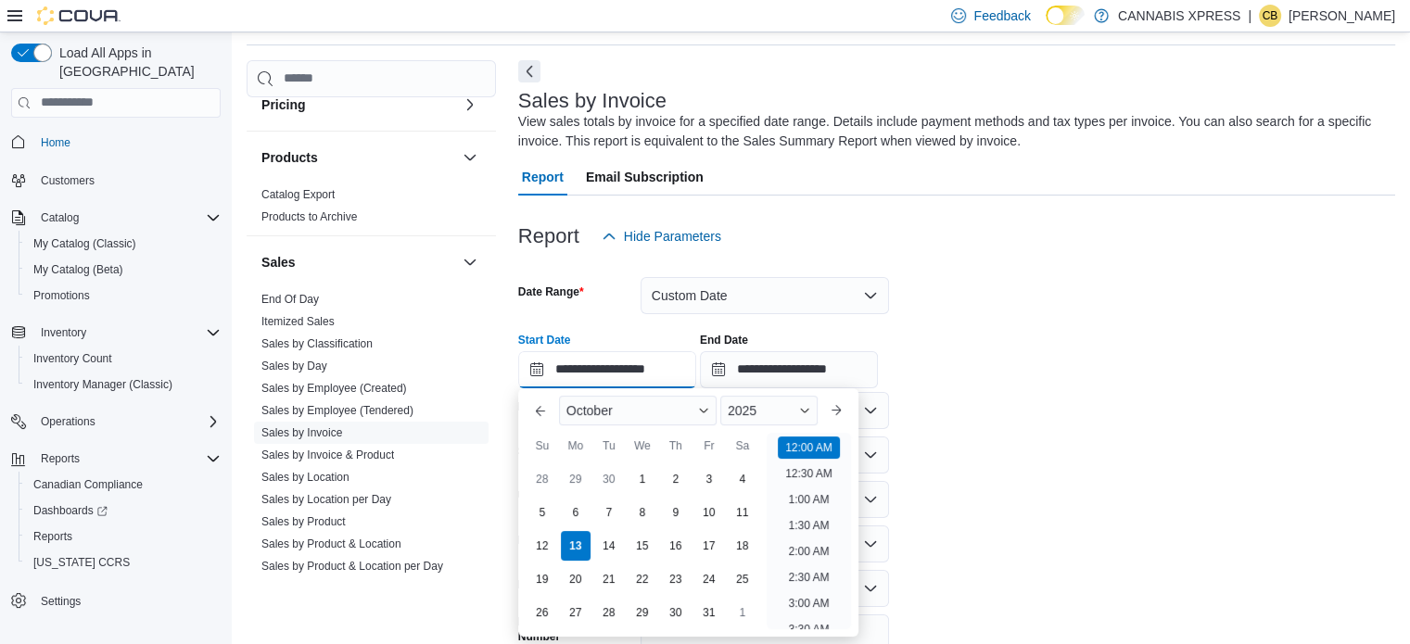
scroll to position [57, 0]
click at [572, 516] on div "6" at bounding box center [575, 512] width 32 height 32
type input "**********"
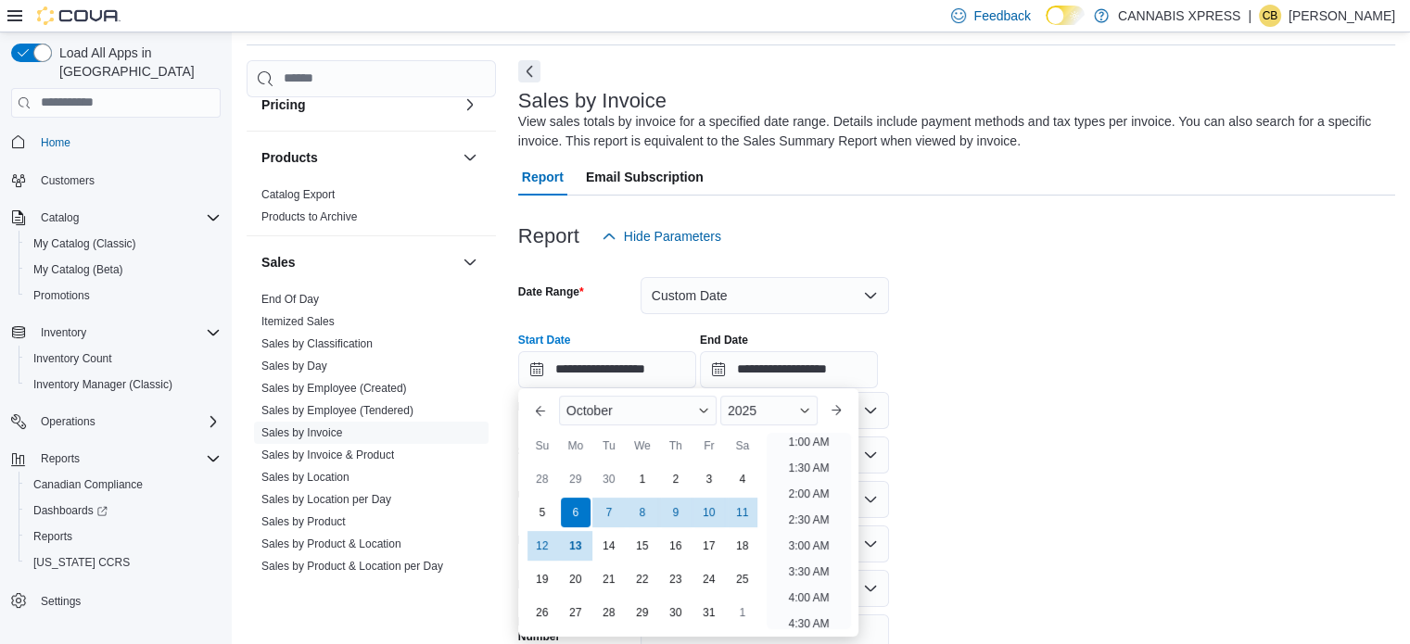
scroll to position [4, 0]
click at [749, 359] on input "**********" at bounding box center [789, 369] width 178 height 37
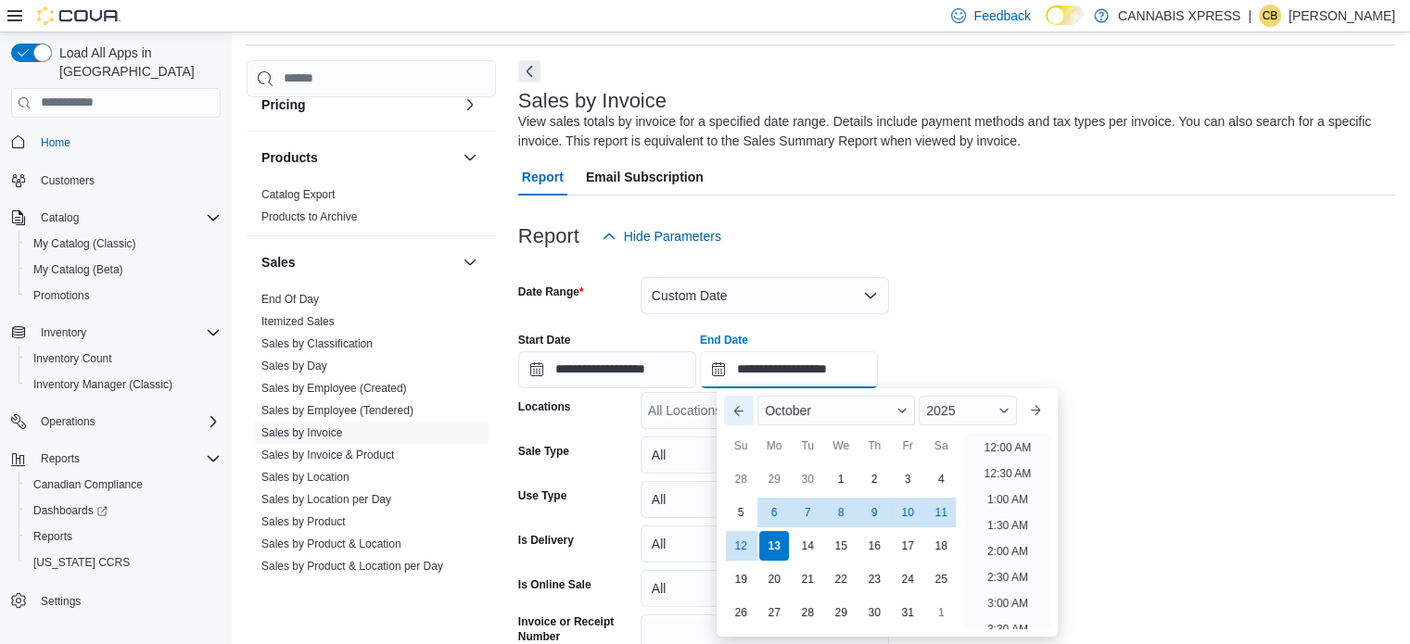
scroll to position [1053, 0]
click at [745, 544] on div "12" at bounding box center [741, 545] width 32 height 32
type input "**********"
click at [981, 314] on div at bounding box center [956, 316] width 877 height 4
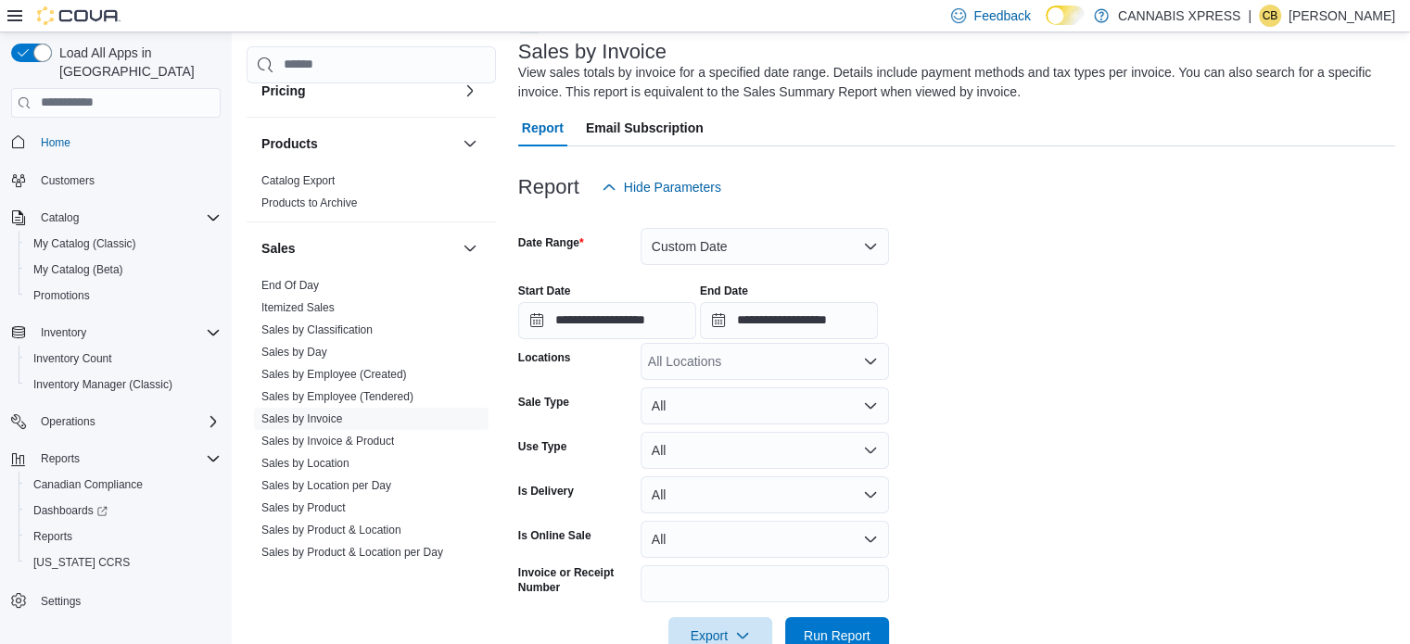
scroll to position [158, 0]
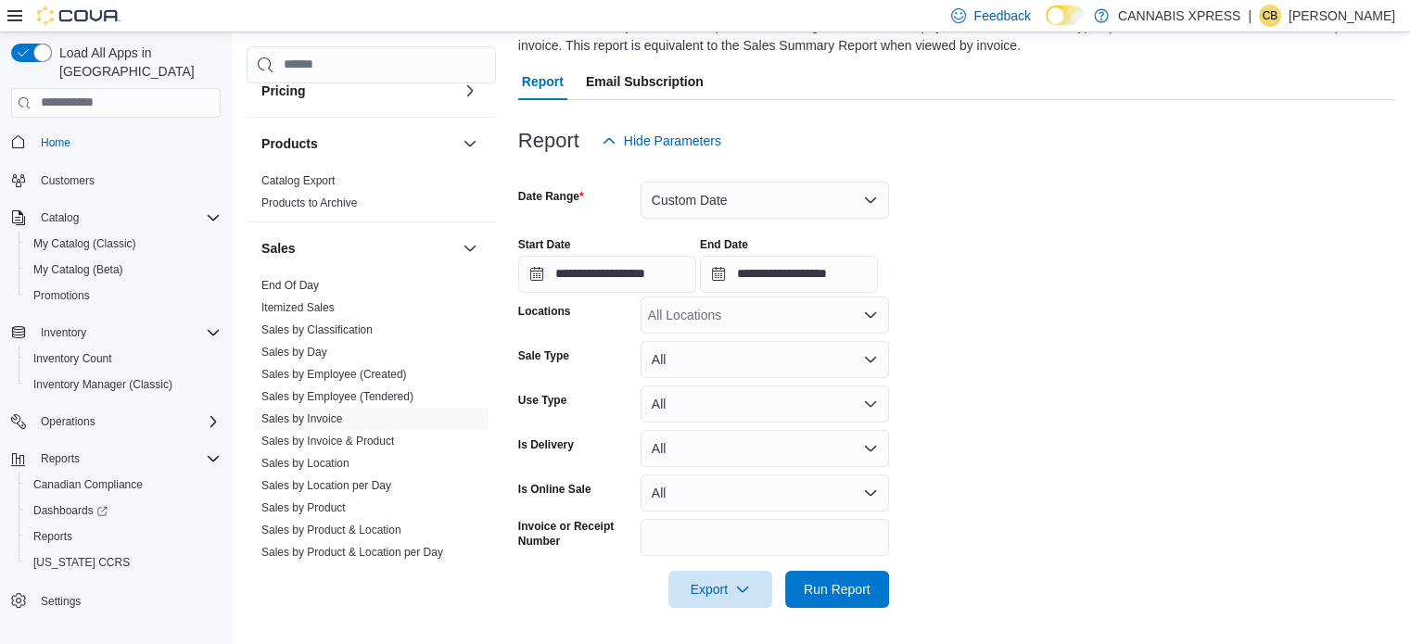
click at [746, 306] on div "All Locations" at bounding box center [765, 315] width 249 height 37
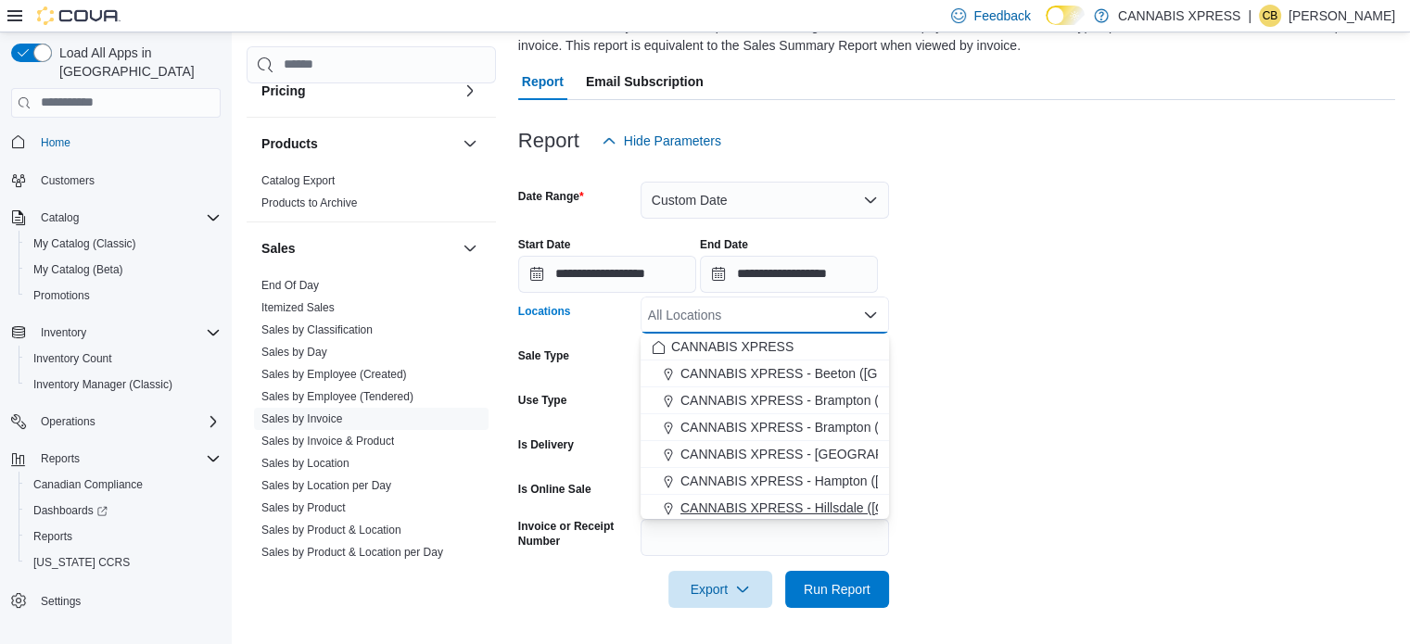
click at [811, 501] on span "CANNABIS XPRESS - Hillsdale ([GEOGRAPHIC_DATA])" at bounding box center [846, 508] width 331 height 19
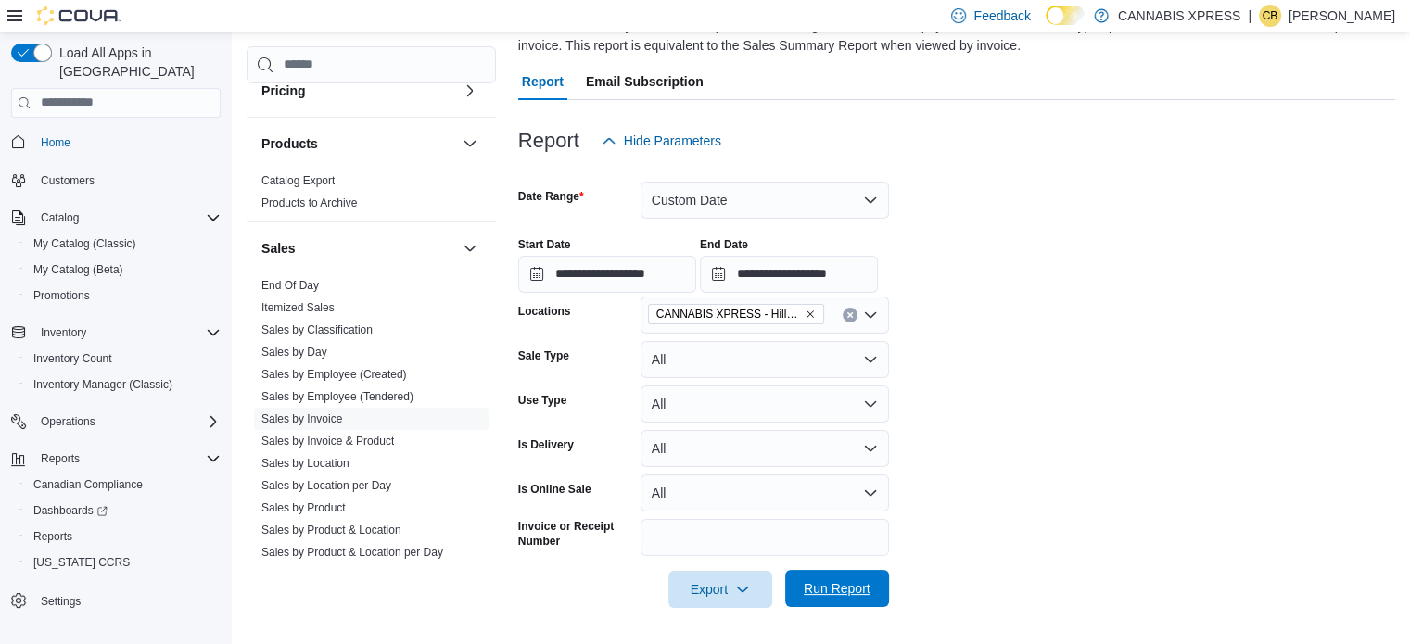
click at [860, 587] on span "Run Report" at bounding box center [837, 589] width 67 height 19
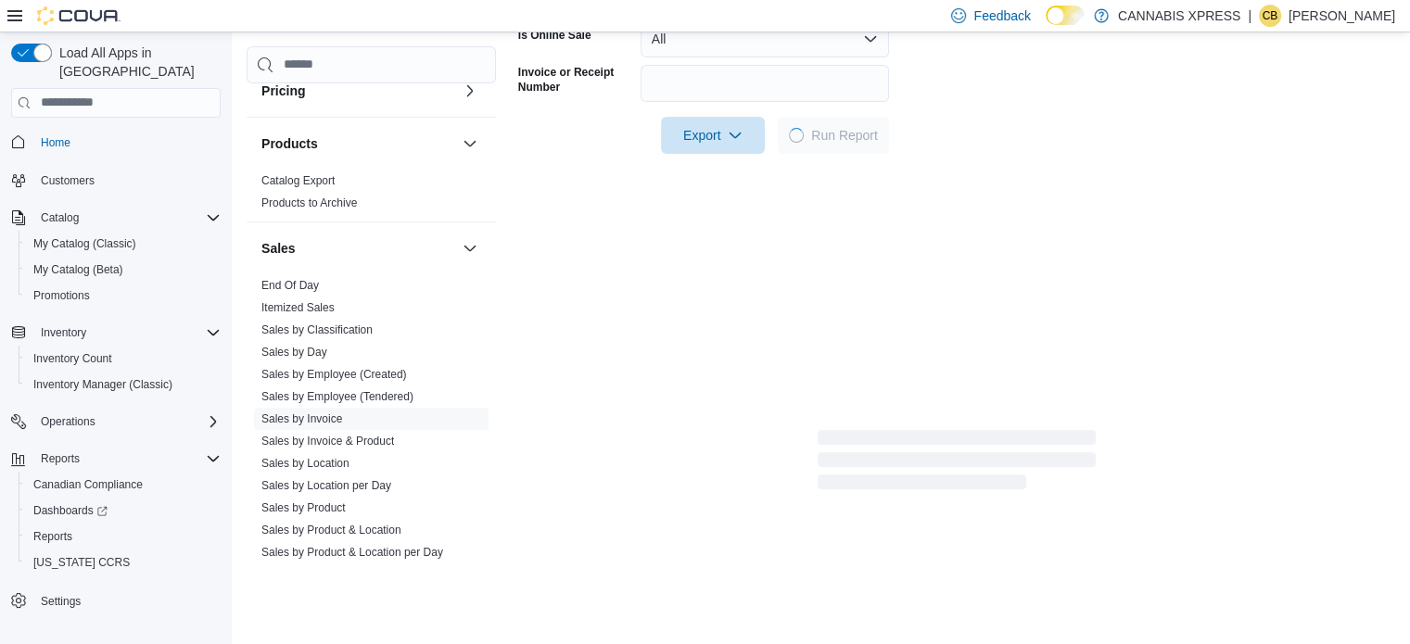
scroll to position [621, 0]
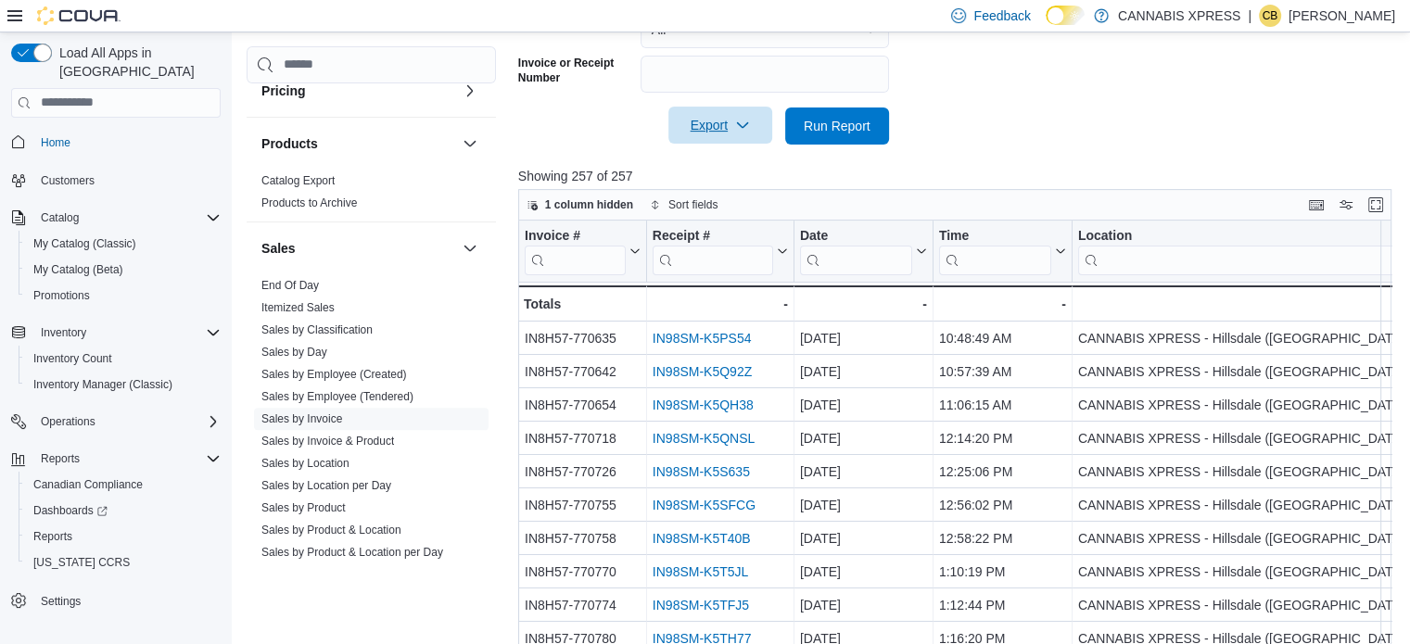
click at [738, 126] on icon "button" at bounding box center [742, 125] width 15 height 15
click at [731, 161] on span "Export to Excel" at bounding box center [723, 163] width 83 height 15
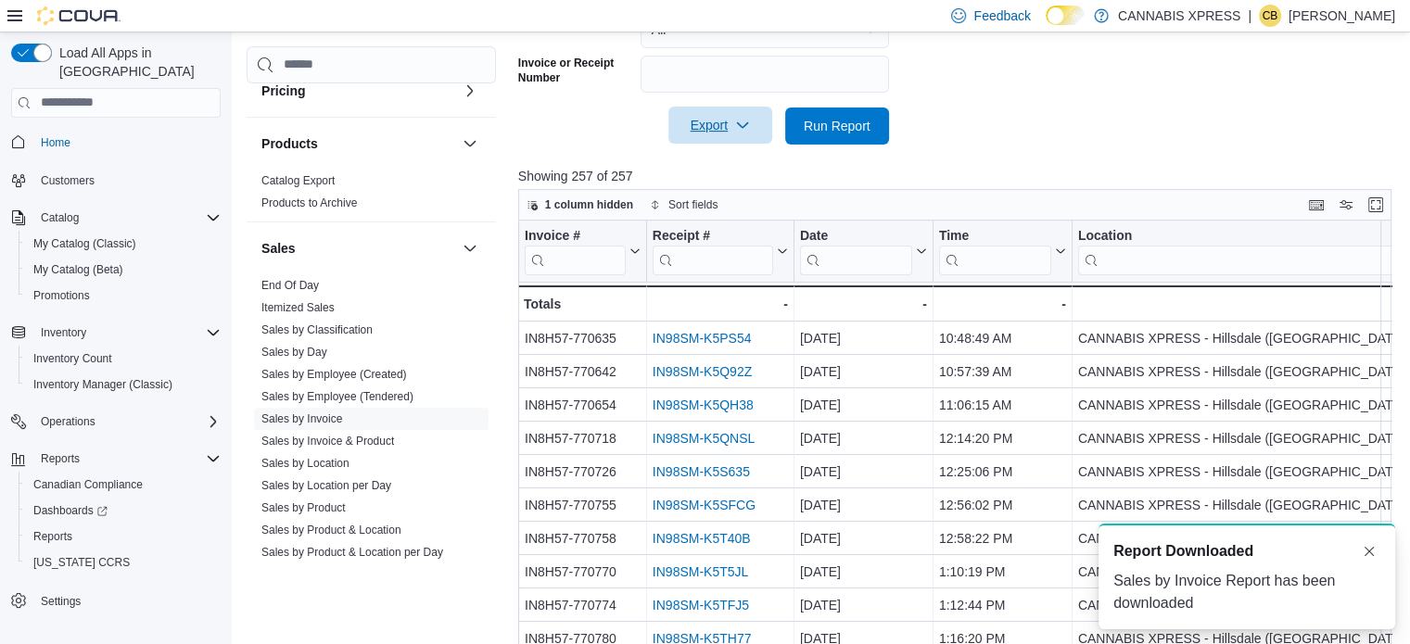
scroll to position [0, 0]
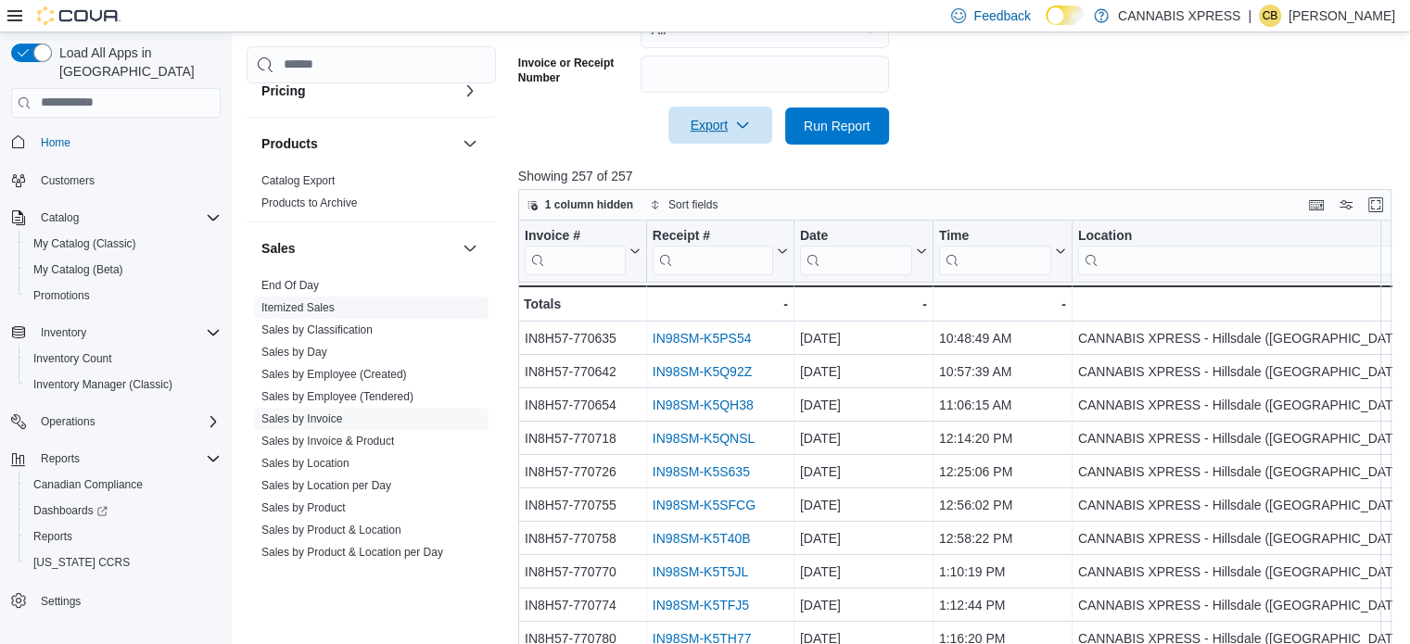
click at [320, 350] on link "Sales by Day" at bounding box center [294, 352] width 66 height 13
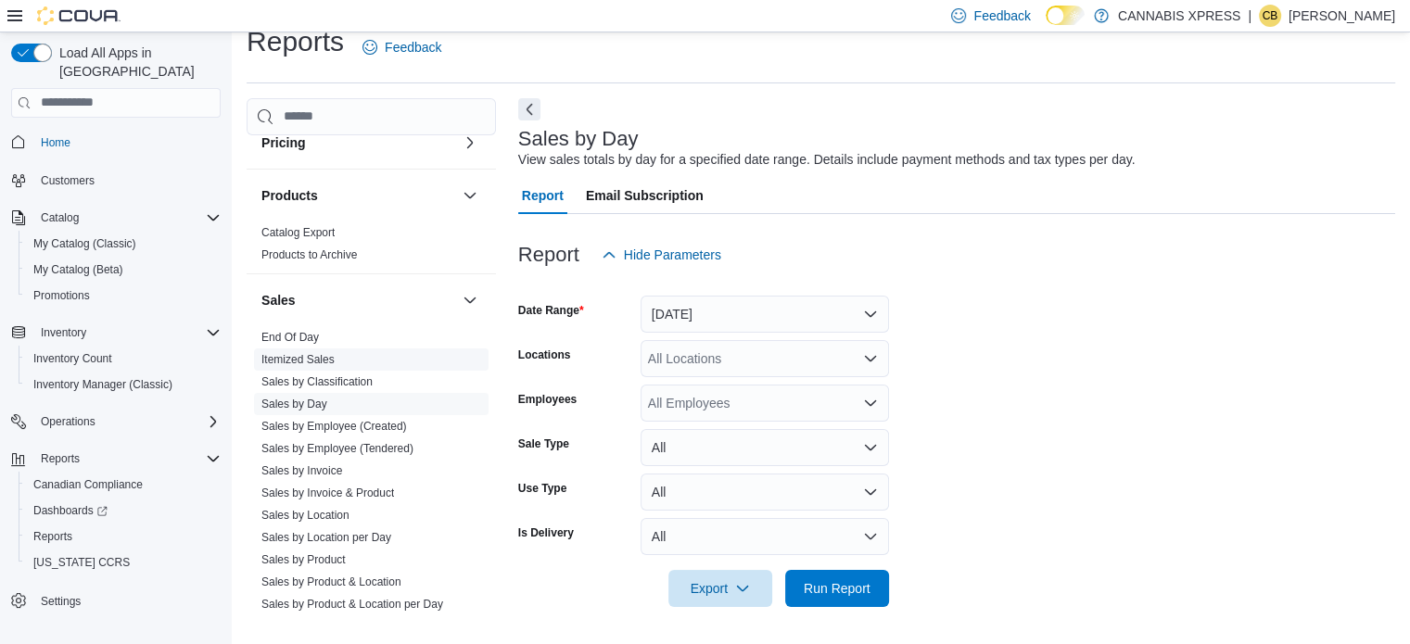
scroll to position [23, 0]
click at [715, 312] on button "[DATE]" at bounding box center [765, 315] width 249 height 37
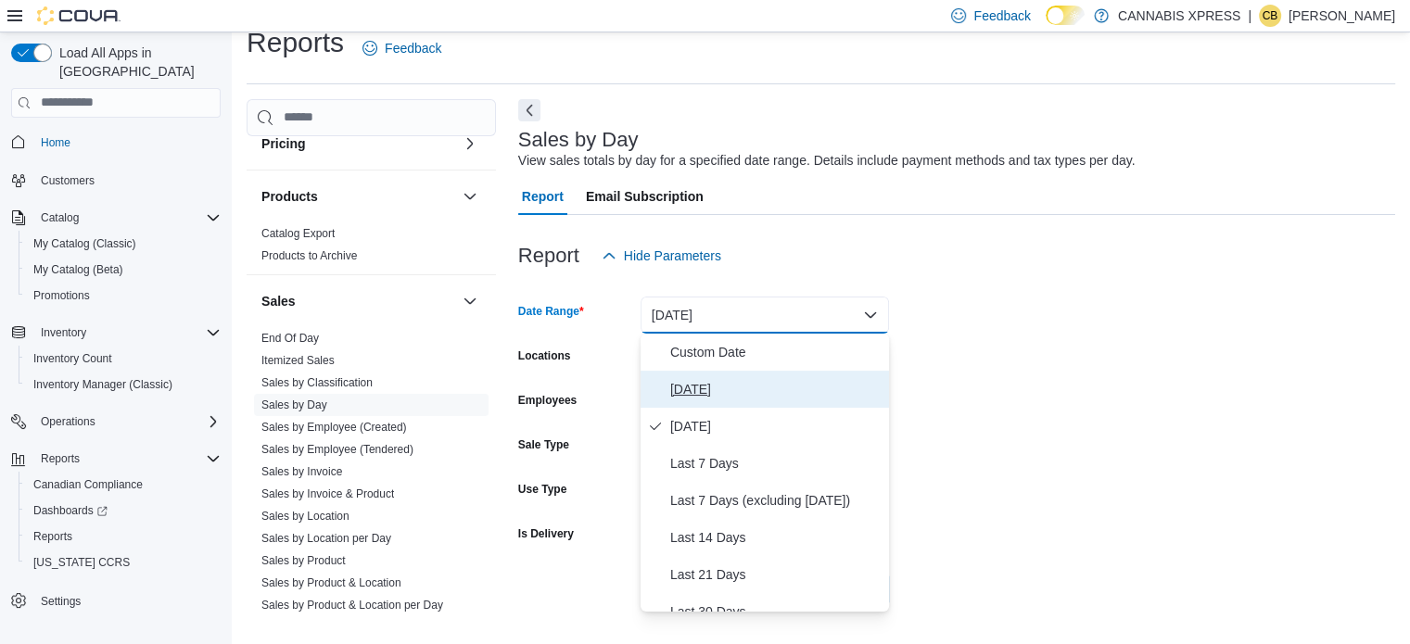
click at [716, 390] on span "[DATE]" at bounding box center [775, 389] width 211 height 22
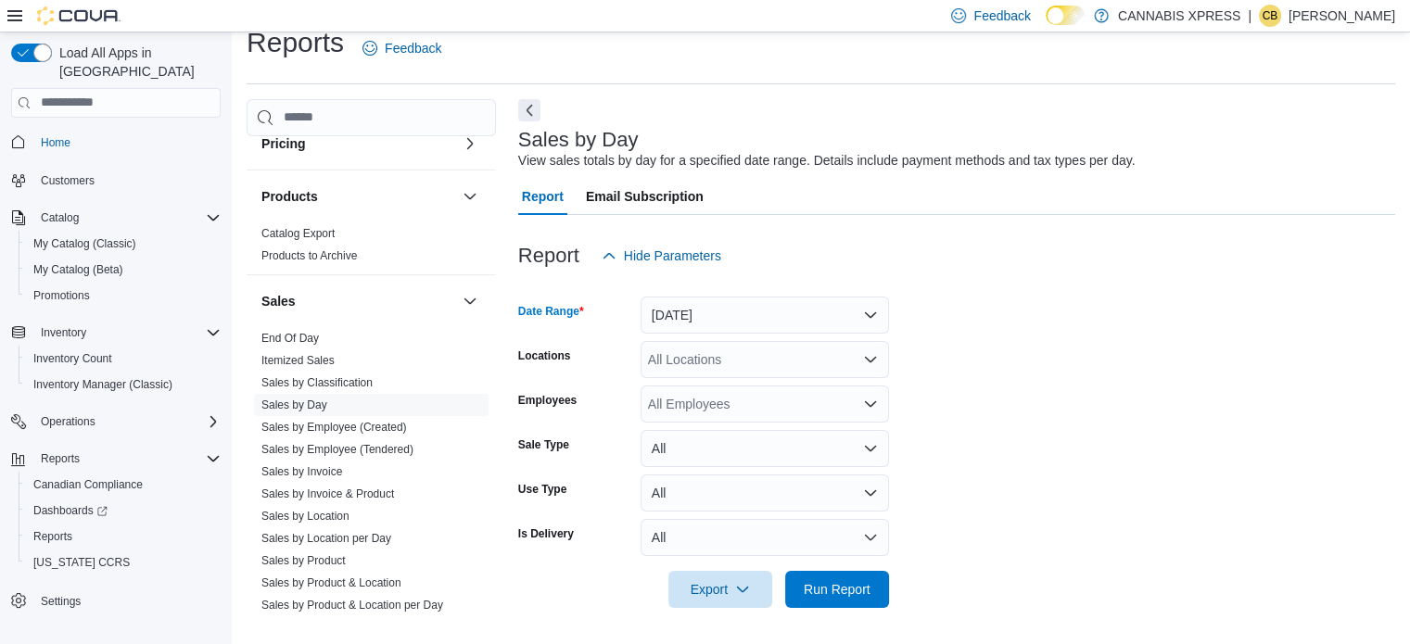
click at [725, 355] on div "All Locations" at bounding box center [765, 359] width 249 height 37
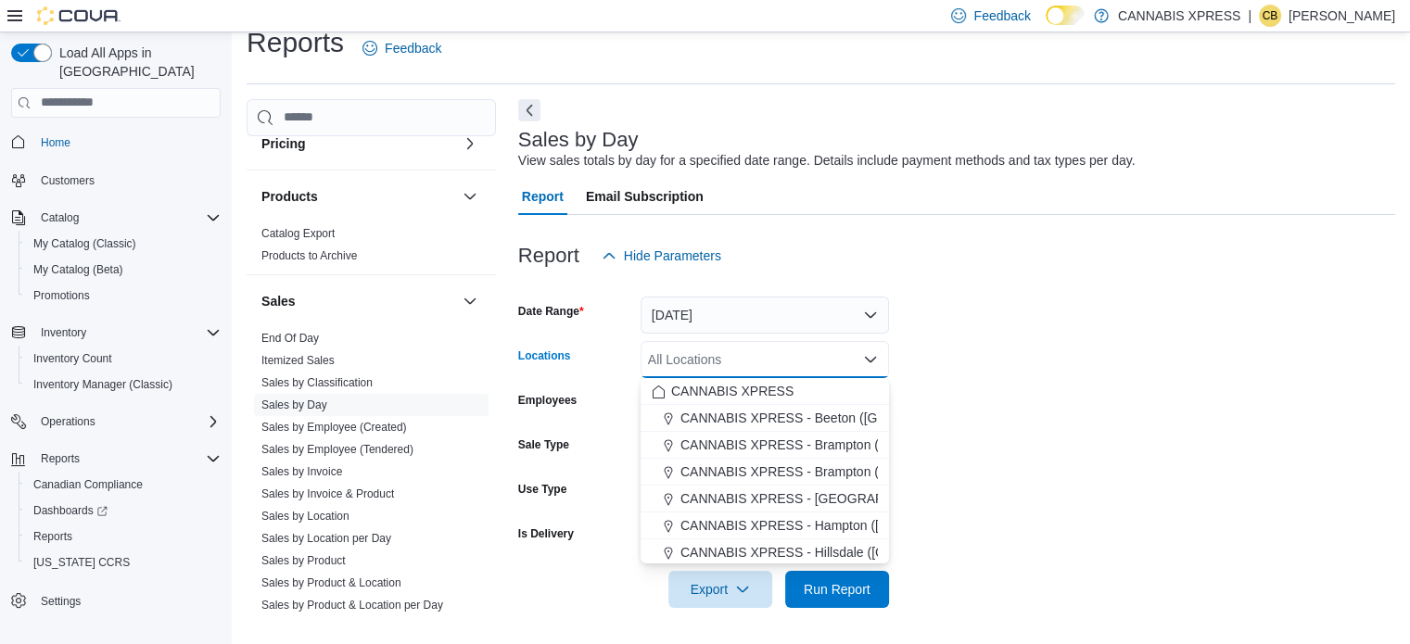
click at [795, 541] on button "CANNABIS XPRESS - Hillsdale ([GEOGRAPHIC_DATA])" at bounding box center [765, 553] width 249 height 27
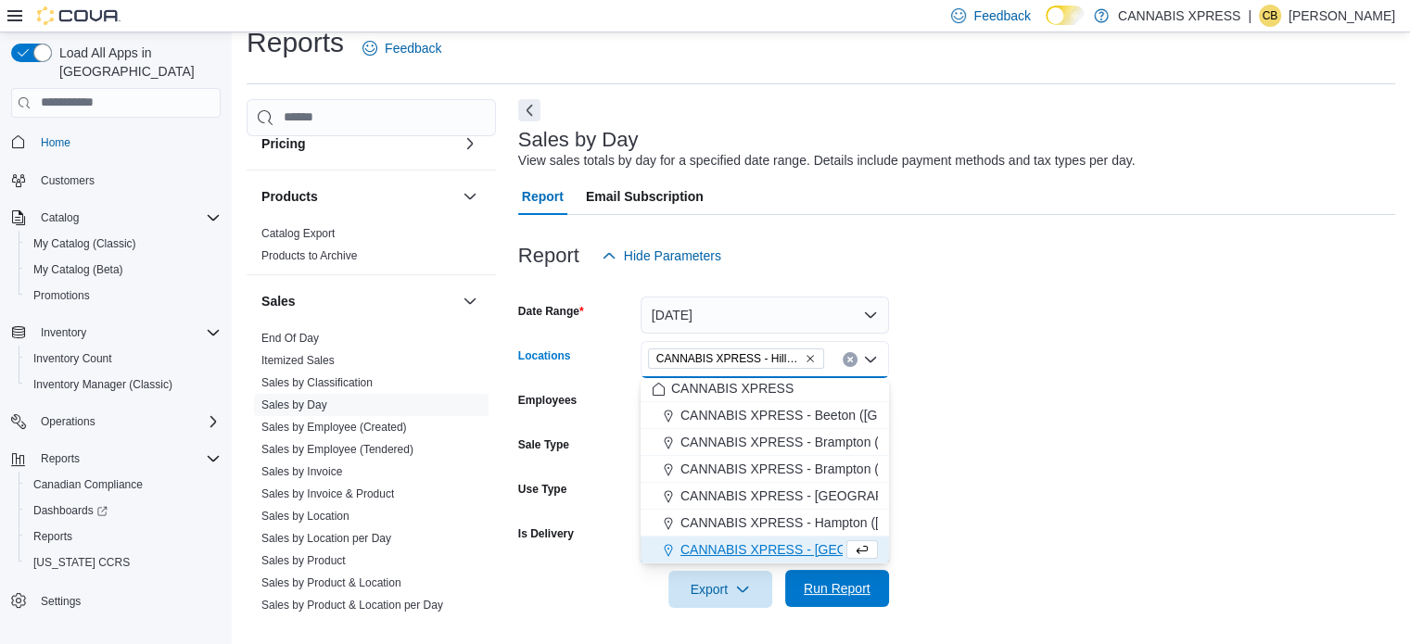
click at [841, 596] on span "Run Report" at bounding box center [837, 589] width 67 height 19
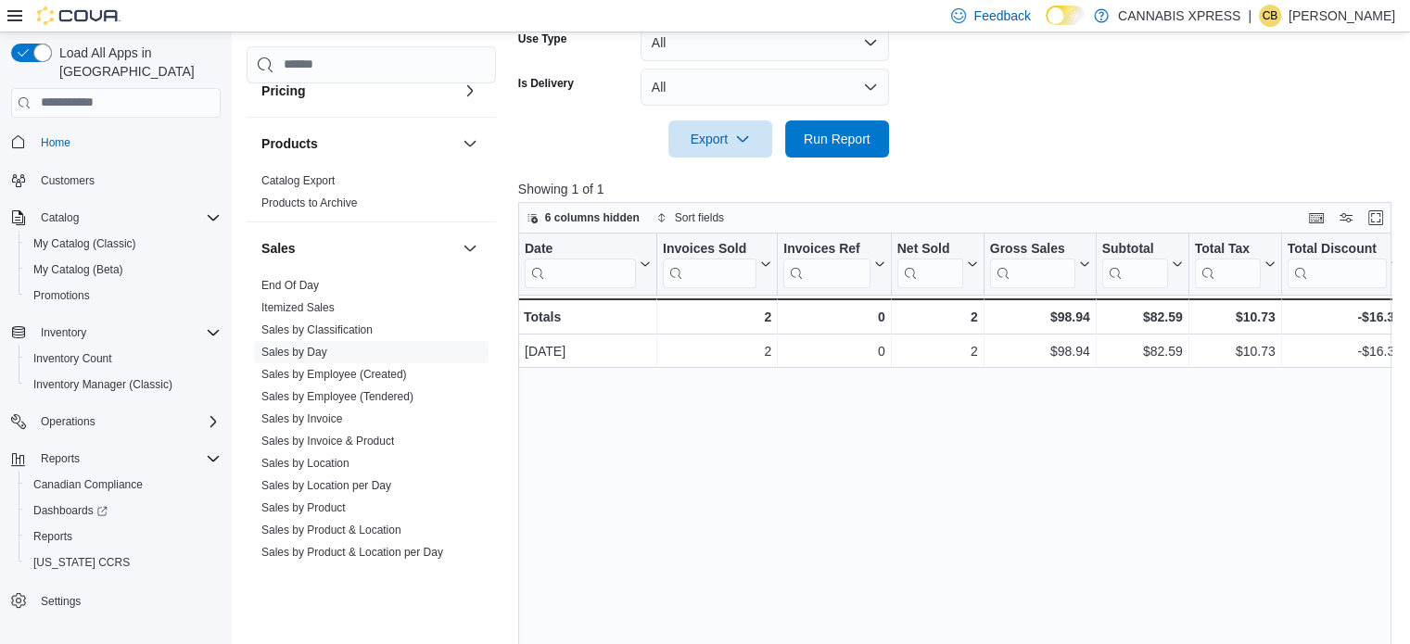
scroll to position [561, 0]
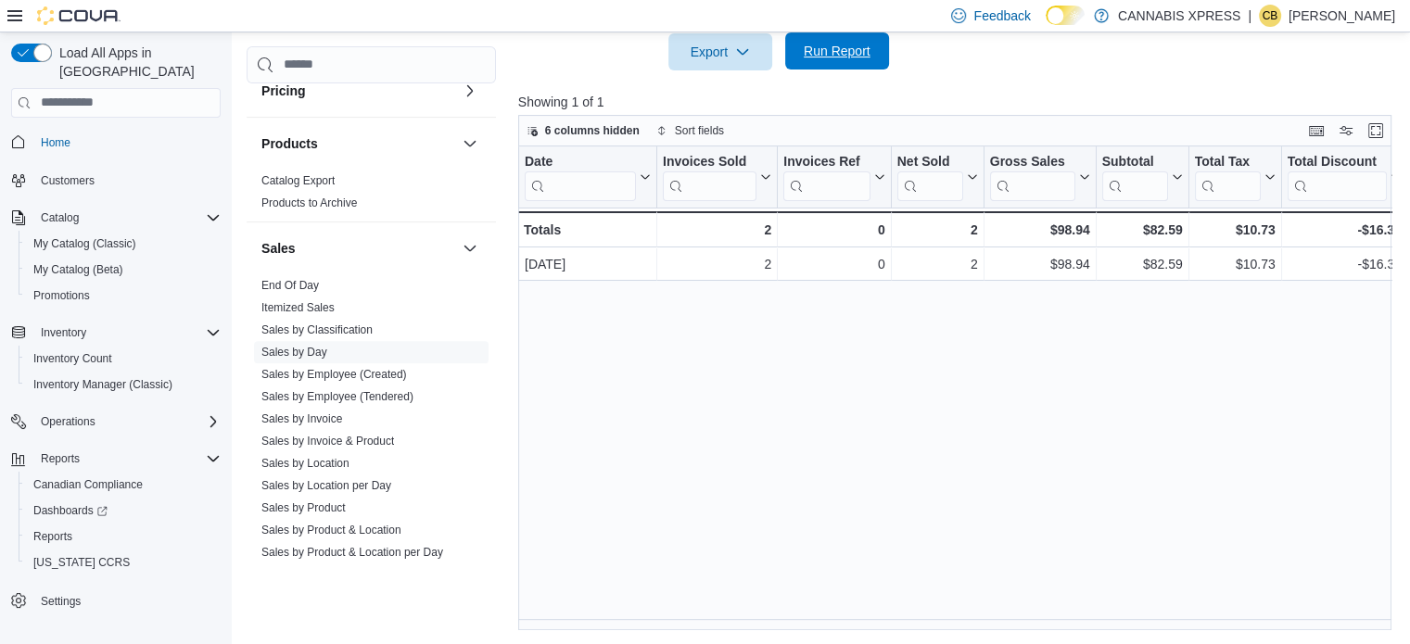
click at [852, 47] on span "Run Report" at bounding box center [837, 51] width 67 height 19
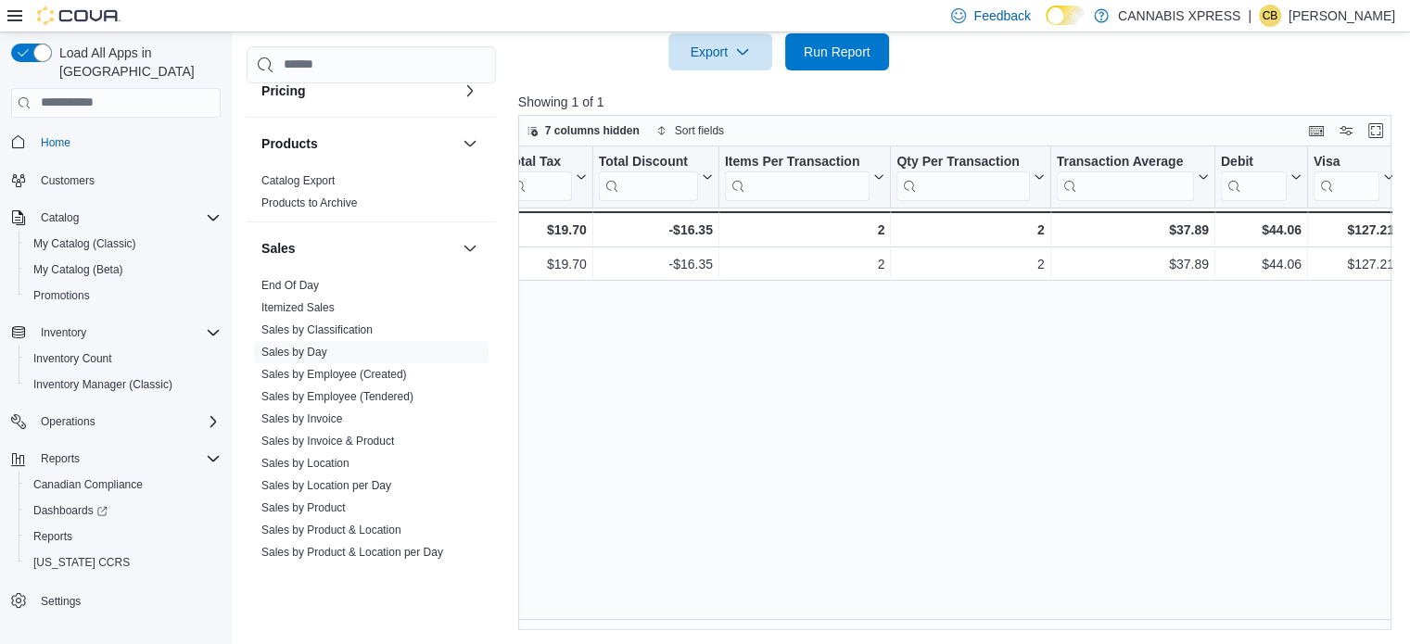
scroll to position [0, 0]
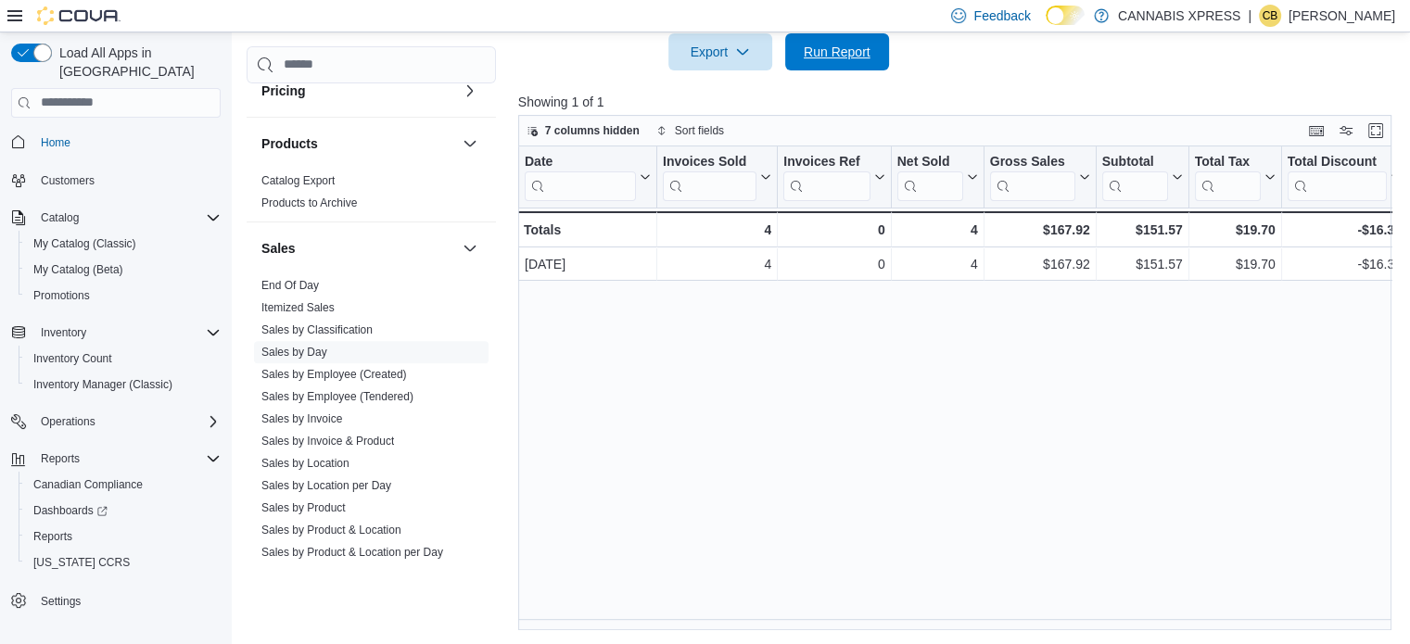
click at [835, 49] on span "Run Report" at bounding box center [837, 52] width 67 height 19
click at [843, 44] on span "Run Report" at bounding box center [837, 51] width 67 height 19
click at [849, 54] on span "Run Report" at bounding box center [837, 51] width 67 height 19
click at [819, 38] on span "Run Report" at bounding box center [837, 50] width 82 height 37
click at [820, 55] on span "Run Report" at bounding box center [837, 51] width 67 height 19
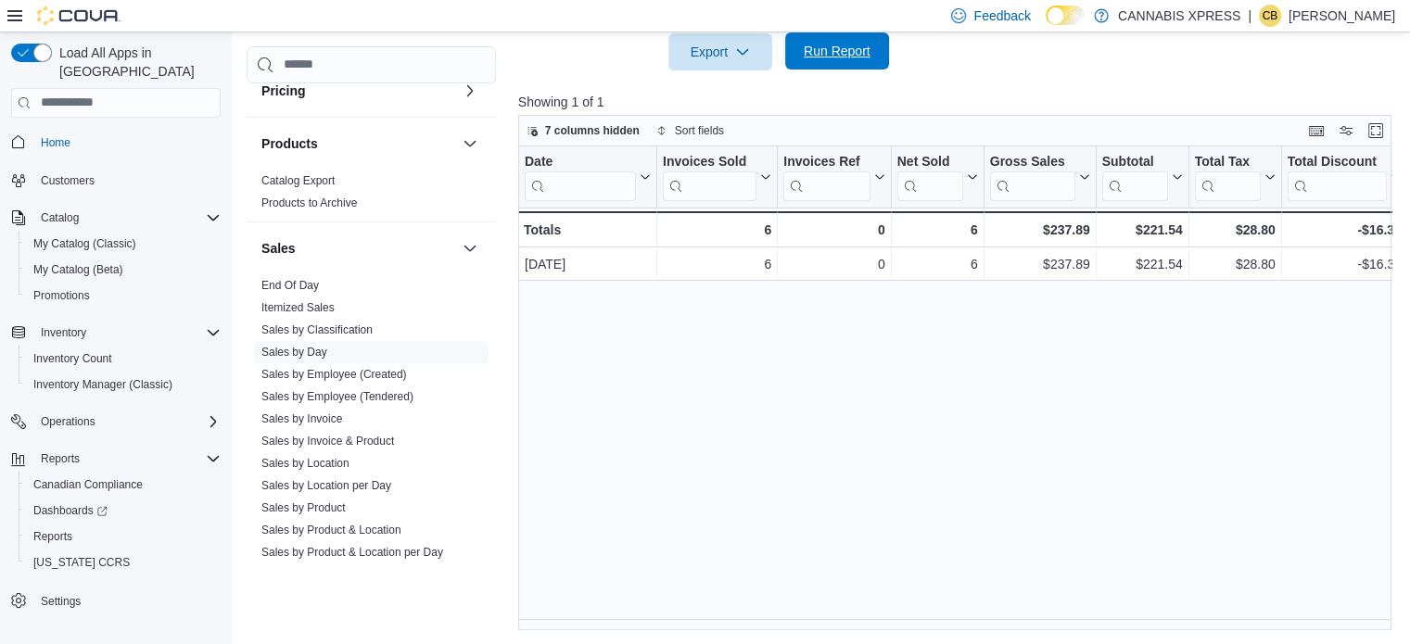
click at [804, 46] on span "Run Report" at bounding box center [837, 51] width 67 height 19
click at [810, 47] on span "Run Report" at bounding box center [837, 51] width 67 height 19
click at [820, 386] on div "Date Click to view column header actions Invoices Sold Click to view column hea…" at bounding box center [959, 389] width 883 height 485
